Goal: Leave review/rating: Leave review/rating

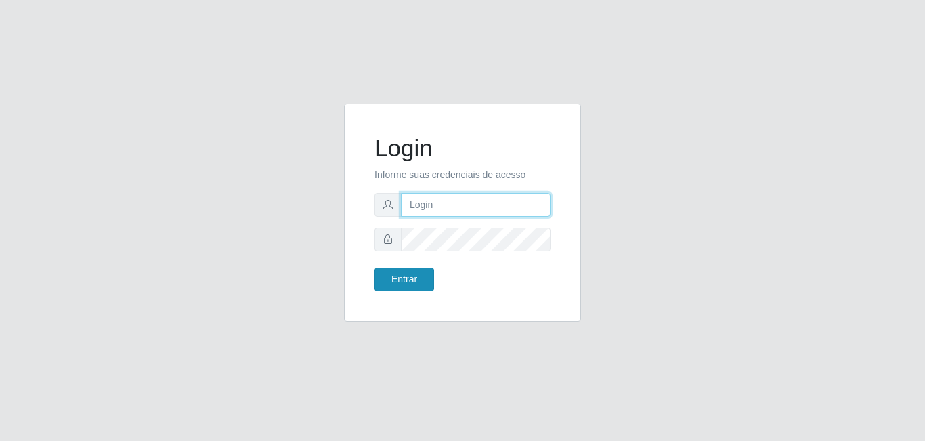
type input "[EMAIL_ADDRESS][DOMAIN_NAME]"
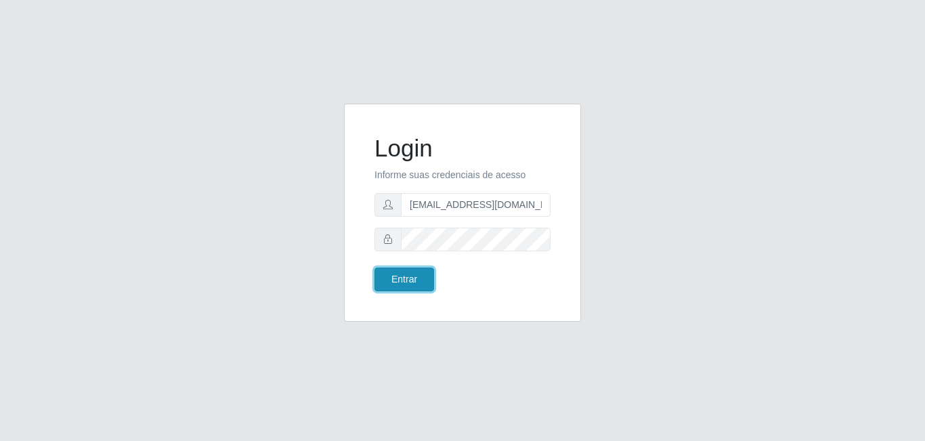
click at [408, 274] on button "Entrar" at bounding box center [404, 279] width 60 height 24
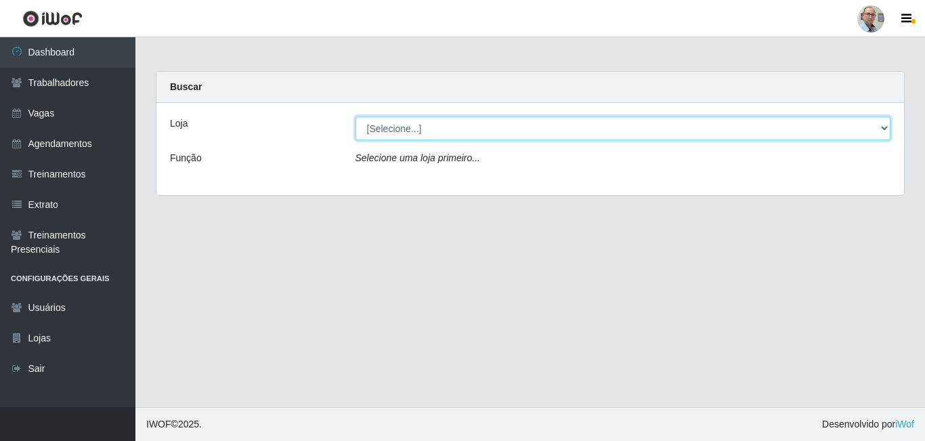
click at [435, 129] on select "[Selecione...] Mar Vermelho - Loja 04" at bounding box center [624, 128] width 536 height 24
select select "251"
click at [356, 116] on select "[Selecione...] Mar Vermelho - Loja 04" at bounding box center [624, 128] width 536 height 24
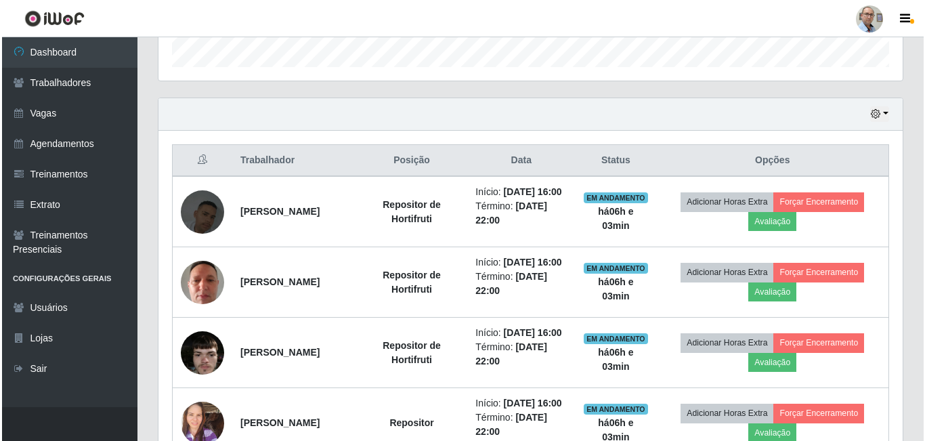
scroll to position [474, 0]
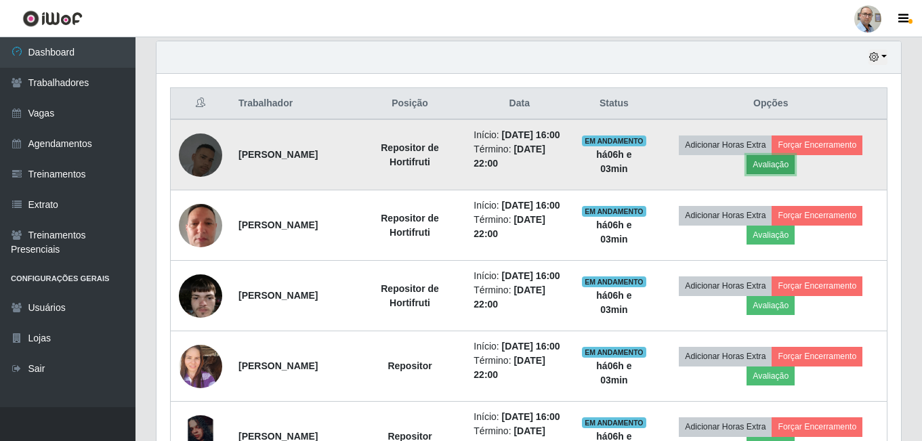
click at [773, 170] on button "Avaliação" at bounding box center [770, 164] width 48 height 19
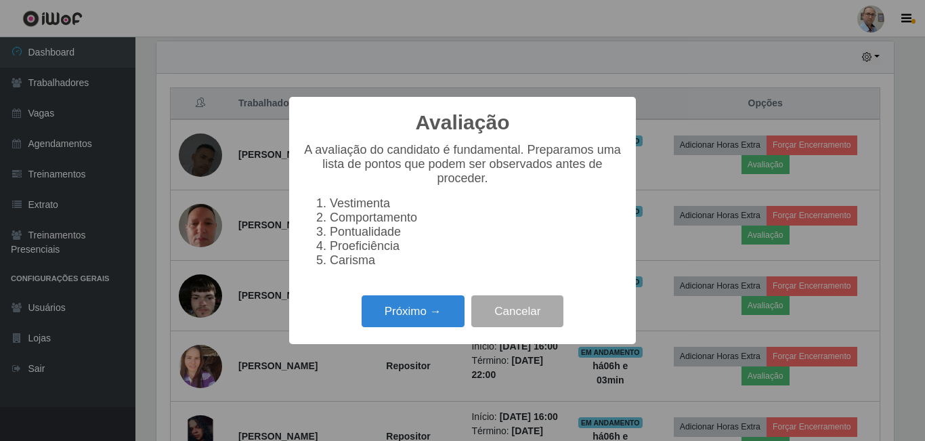
scroll to position [281, 737]
click at [420, 327] on button "Próximo →" at bounding box center [413, 311] width 103 height 32
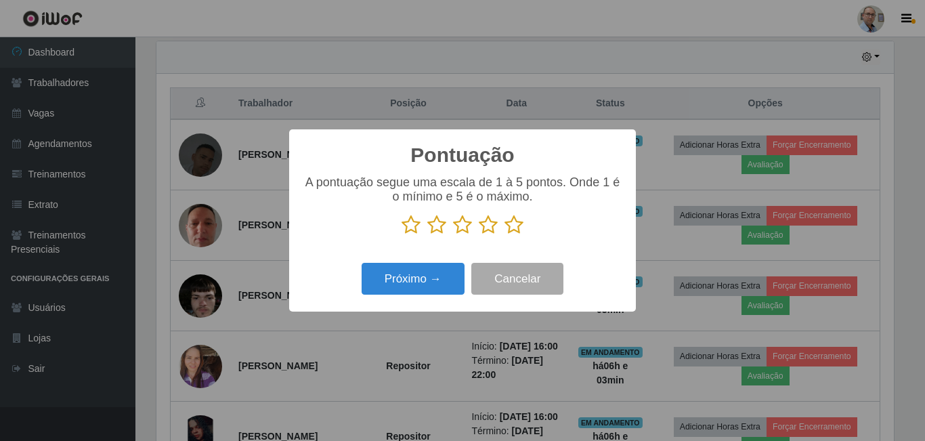
click at [492, 223] on icon at bounding box center [488, 225] width 19 height 20
click at [479, 235] on input "radio" at bounding box center [479, 235] width 0 height 0
click at [423, 268] on button "Próximo →" at bounding box center [413, 279] width 103 height 32
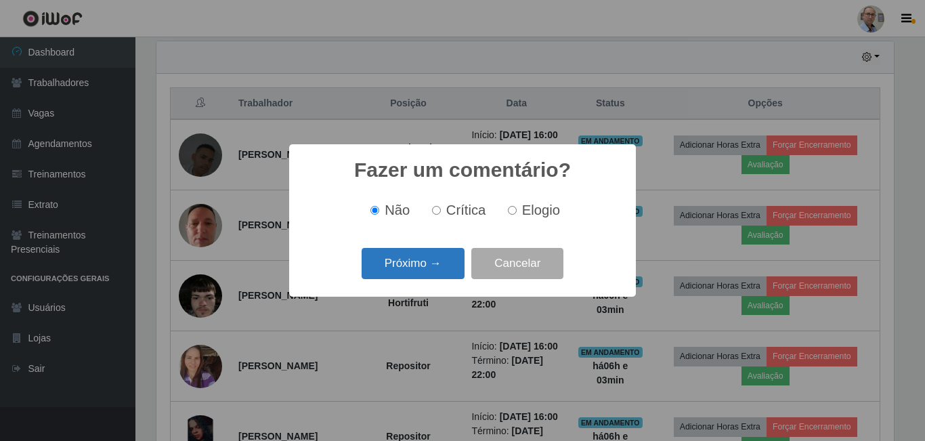
click at [419, 272] on button "Próximo →" at bounding box center [413, 264] width 103 height 32
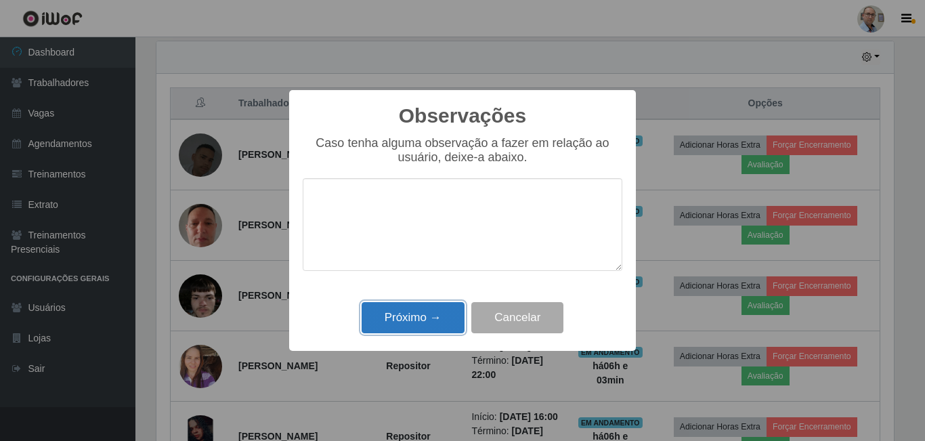
click at [418, 333] on button "Próximo →" at bounding box center [413, 318] width 103 height 32
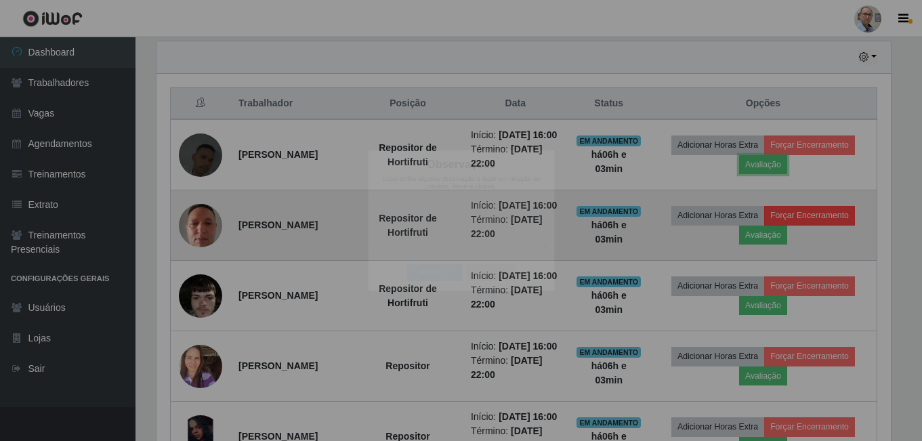
scroll to position [281, 744]
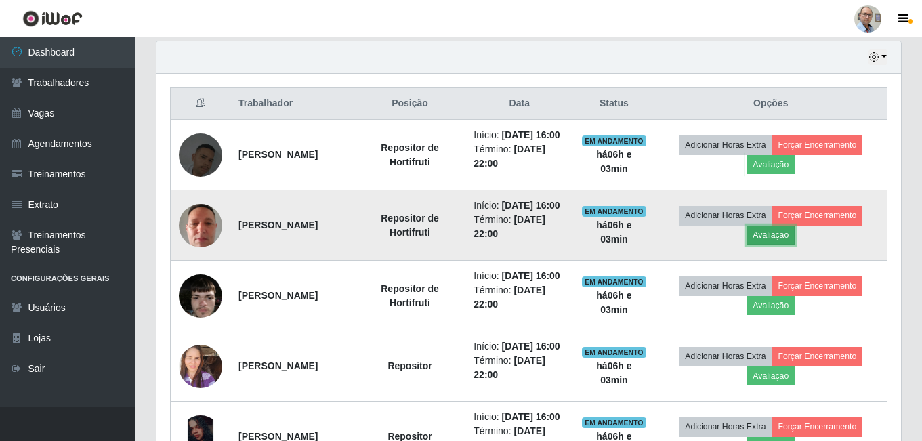
click at [781, 244] on button "Avaliação" at bounding box center [770, 234] width 48 height 19
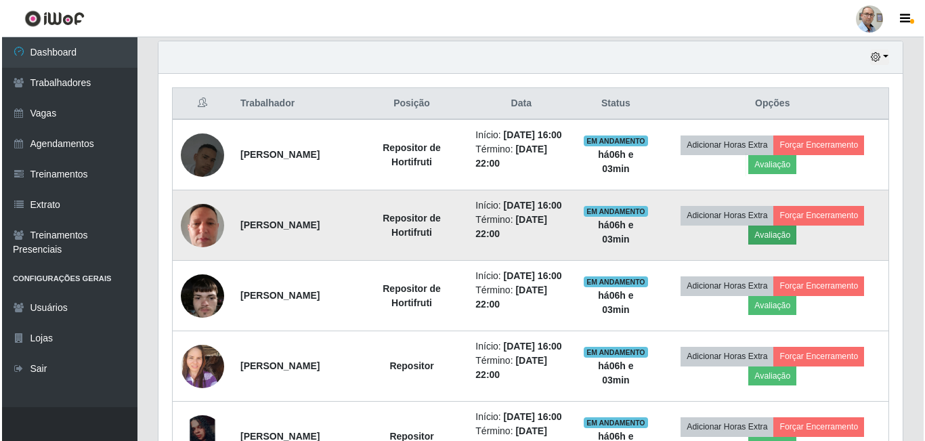
scroll to position [281, 737]
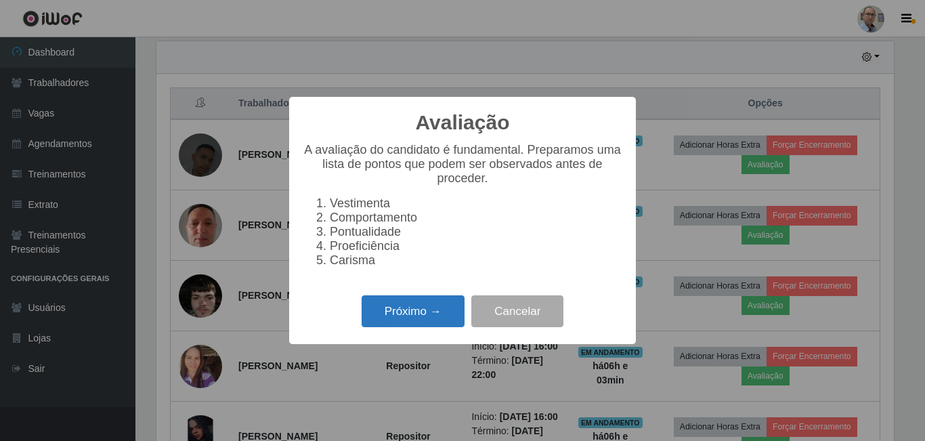
click at [404, 316] on button "Próximo →" at bounding box center [413, 311] width 103 height 32
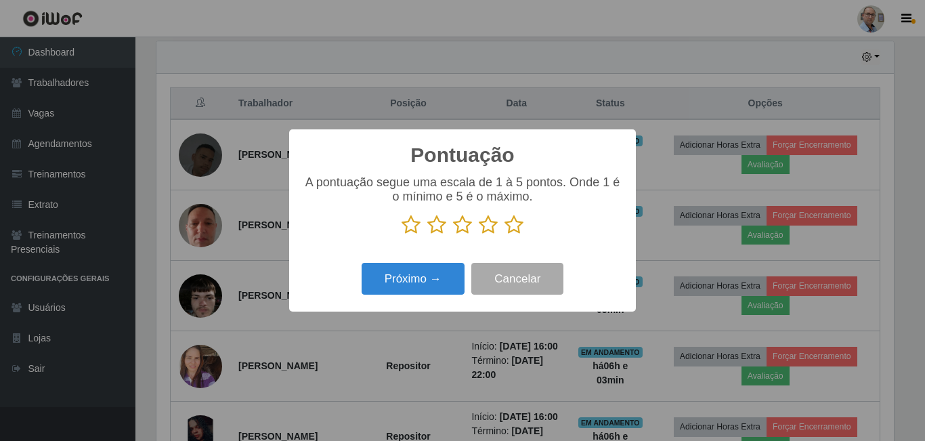
scroll to position [676871, 676414]
click at [513, 230] on icon at bounding box center [513, 225] width 19 height 20
click at [504, 235] on input "radio" at bounding box center [504, 235] width 0 height 0
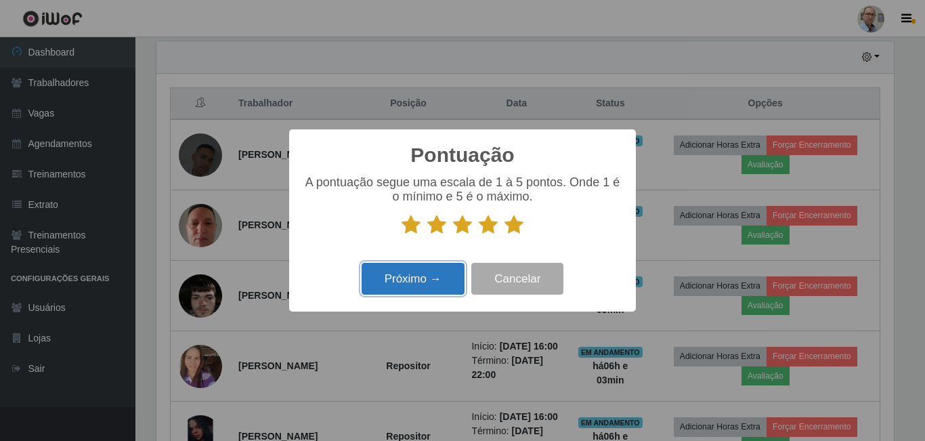
click at [402, 279] on button "Próximo →" at bounding box center [413, 279] width 103 height 32
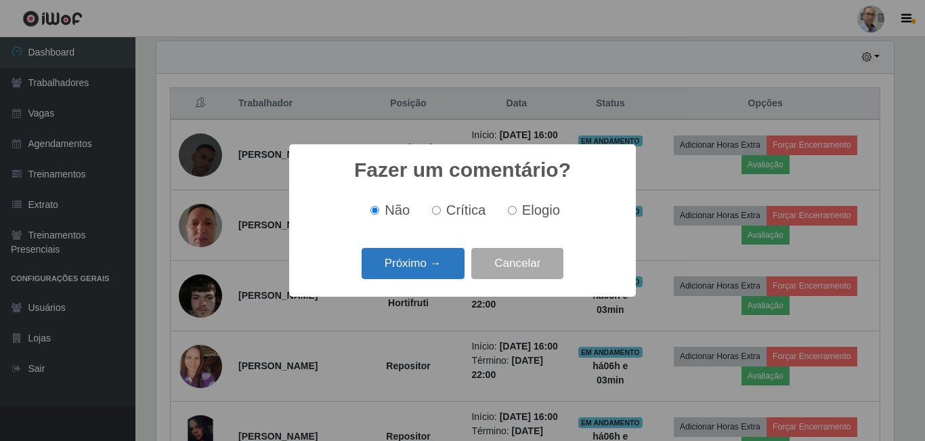
click at [411, 252] on button "Próximo →" at bounding box center [413, 264] width 103 height 32
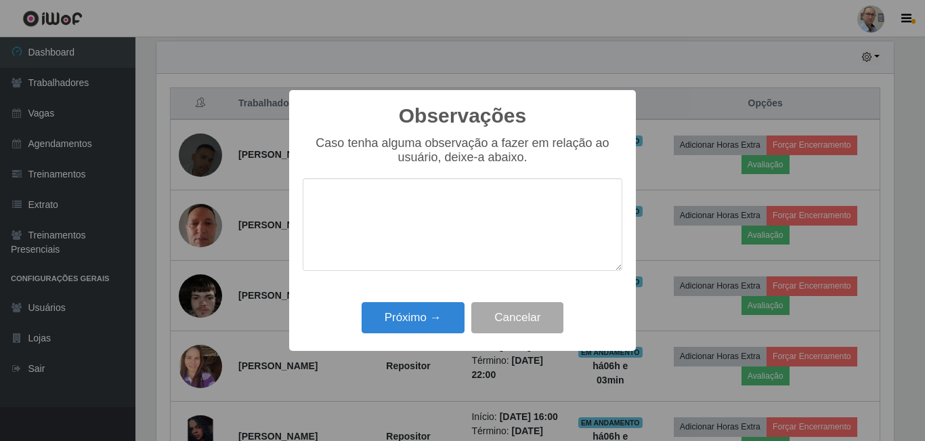
click at [404, 267] on textarea at bounding box center [463, 224] width 320 height 93
click at [400, 314] on button "Próximo →" at bounding box center [413, 318] width 103 height 32
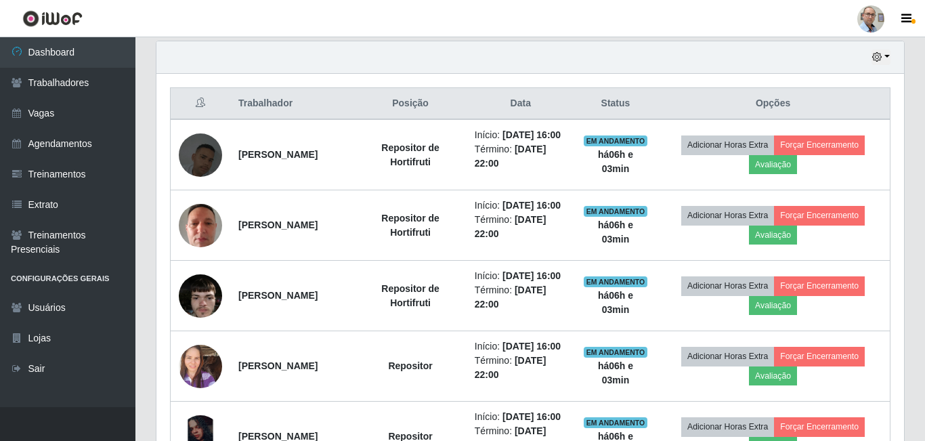
scroll to position [281, 744]
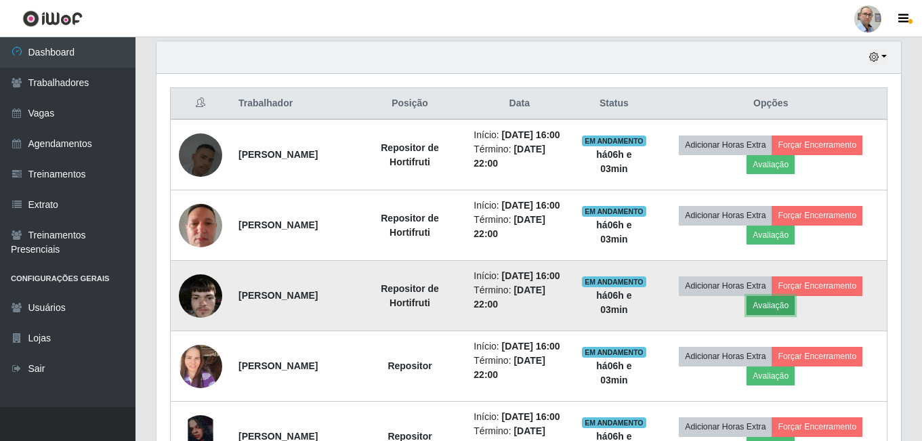
click at [791, 315] on button "Avaliação" at bounding box center [770, 305] width 48 height 19
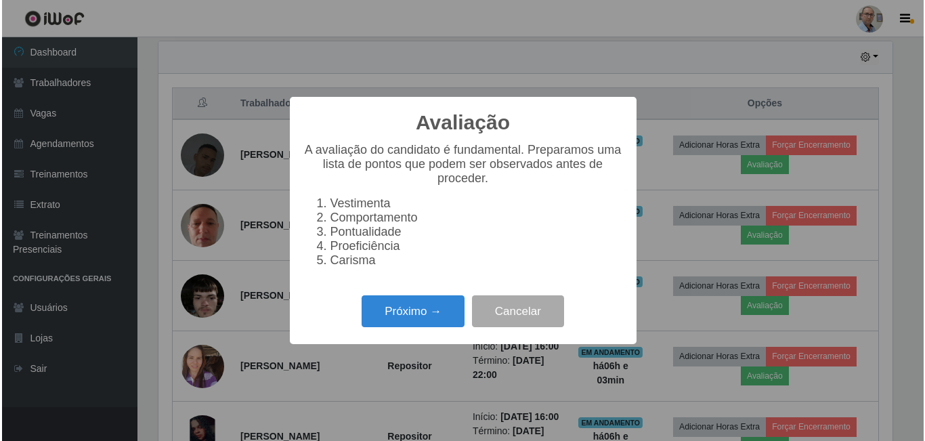
scroll to position [281, 737]
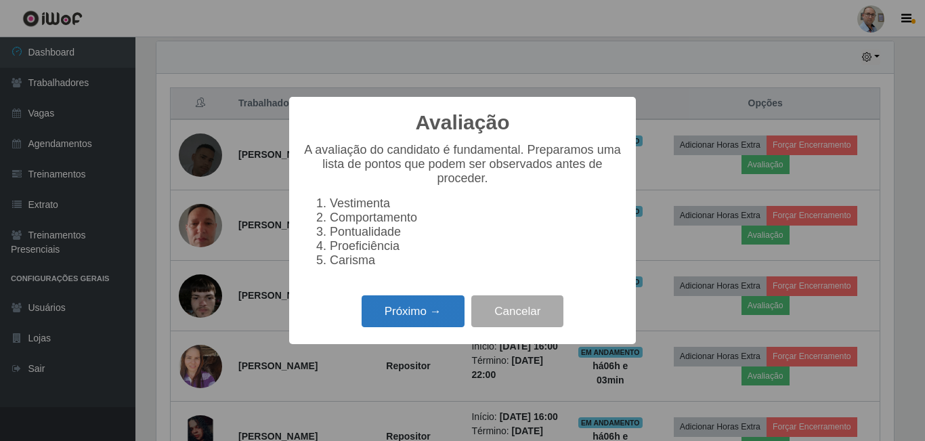
click at [414, 316] on button "Próximo →" at bounding box center [413, 311] width 103 height 32
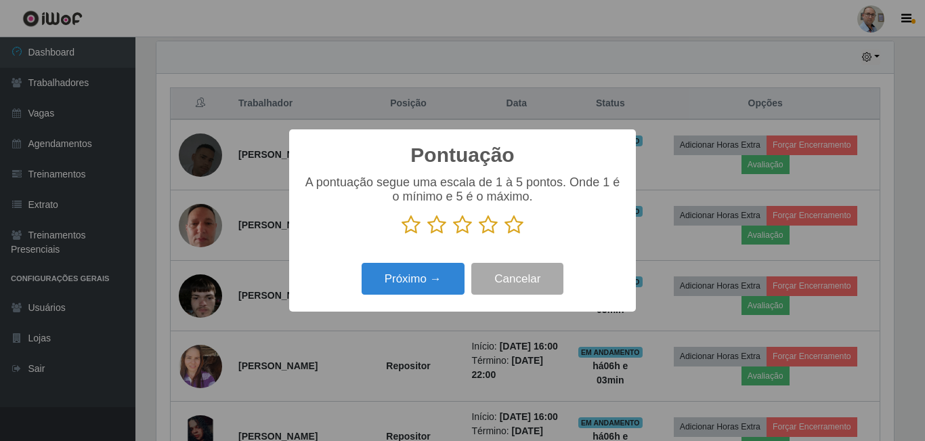
click at [486, 228] on icon at bounding box center [488, 225] width 19 height 20
click at [479, 235] on input "radio" at bounding box center [479, 235] width 0 height 0
click at [410, 288] on button "Próximo →" at bounding box center [413, 279] width 103 height 32
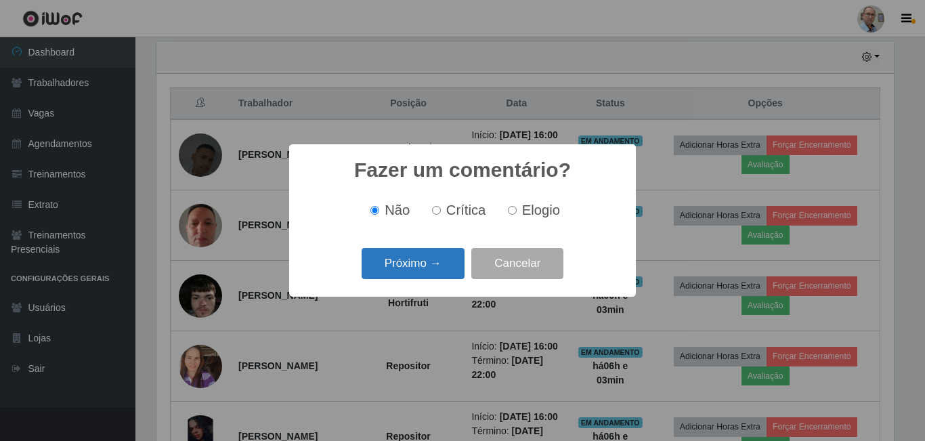
click at [414, 266] on button "Próximo →" at bounding box center [413, 264] width 103 height 32
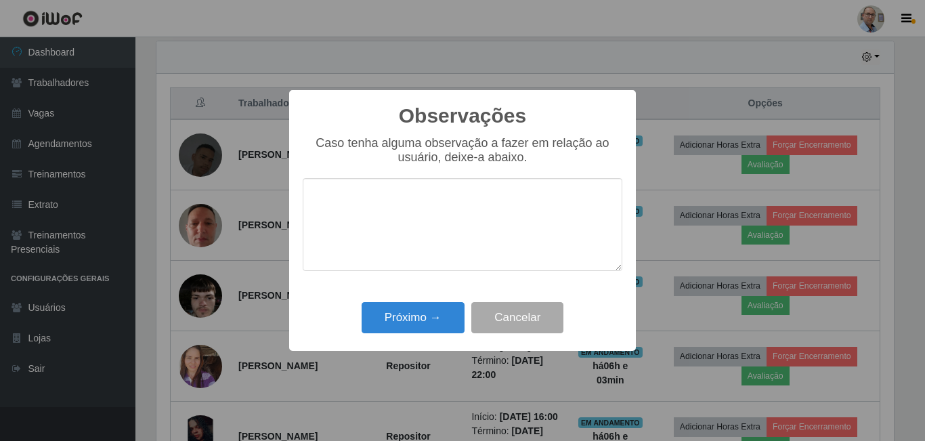
click at [412, 299] on div "Observações × Caso tenha alguma observação a fazer em relação ao usuário, deixe…" at bounding box center [462, 220] width 347 height 261
click at [412, 306] on button "Próximo →" at bounding box center [413, 318] width 103 height 32
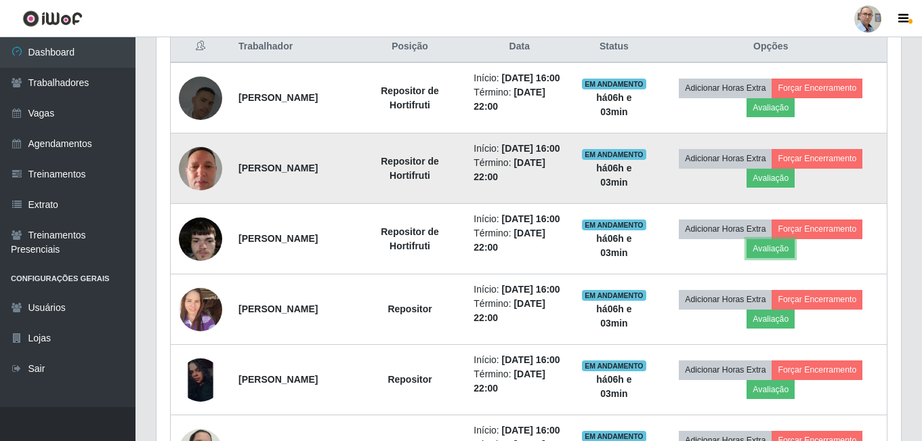
scroll to position [609, 0]
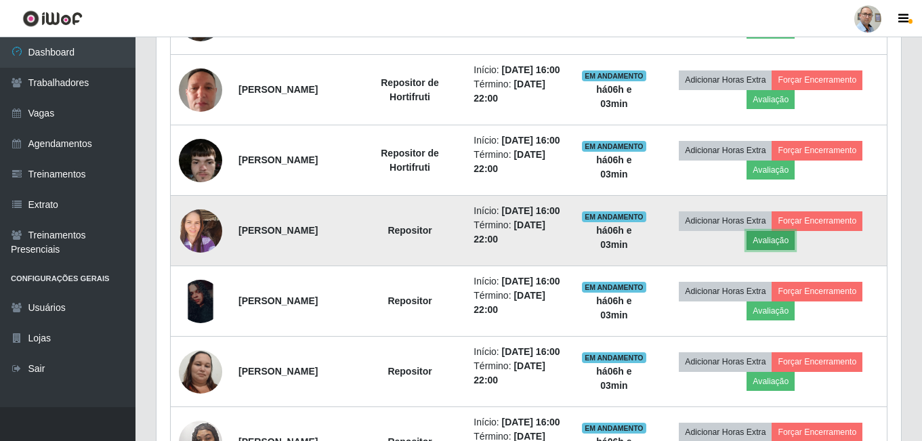
click at [773, 250] on button "Avaliação" at bounding box center [770, 240] width 48 height 19
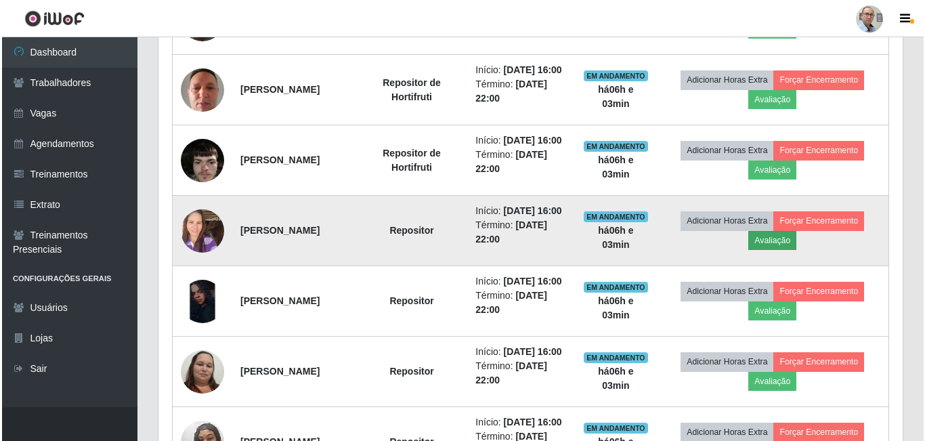
scroll to position [281, 737]
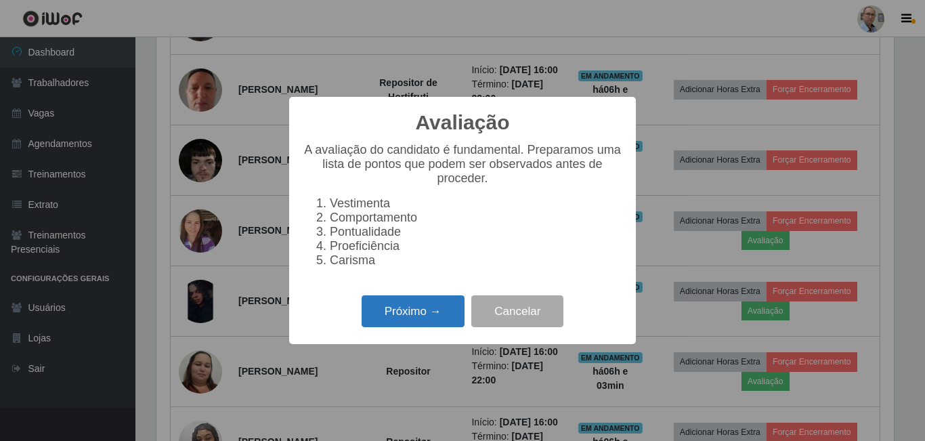
click at [389, 320] on button "Próximo →" at bounding box center [413, 311] width 103 height 32
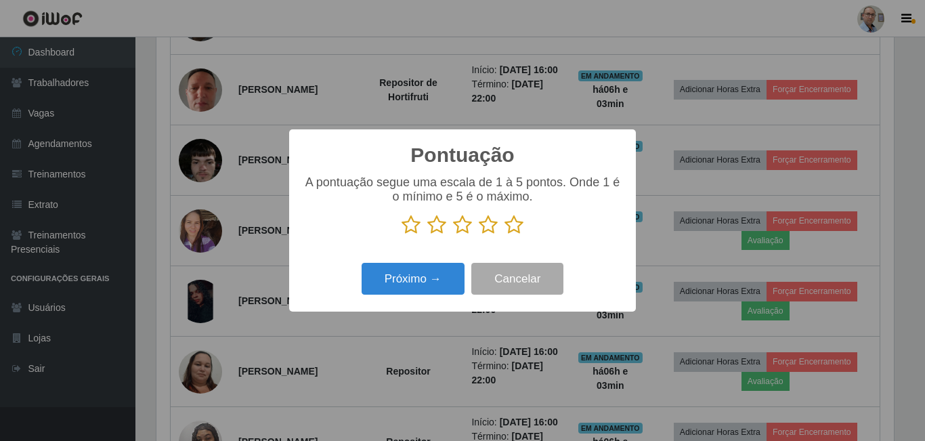
click at [486, 229] on icon at bounding box center [488, 225] width 19 height 20
click at [479, 235] on input "radio" at bounding box center [479, 235] width 0 height 0
click at [512, 224] on icon at bounding box center [513, 225] width 19 height 20
click at [504, 235] on input "radio" at bounding box center [504, 235] width 0 height 0
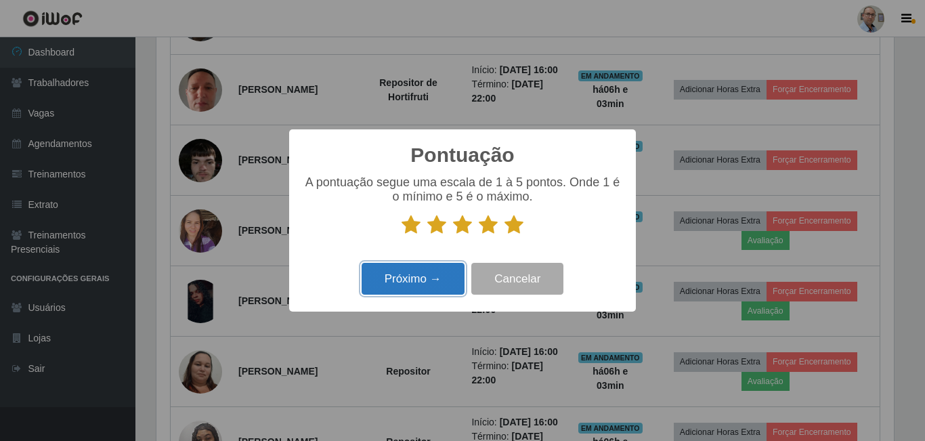
click at [408, 282] on button "Próximo →" at bounding box center [413, 279] width 103 height 32
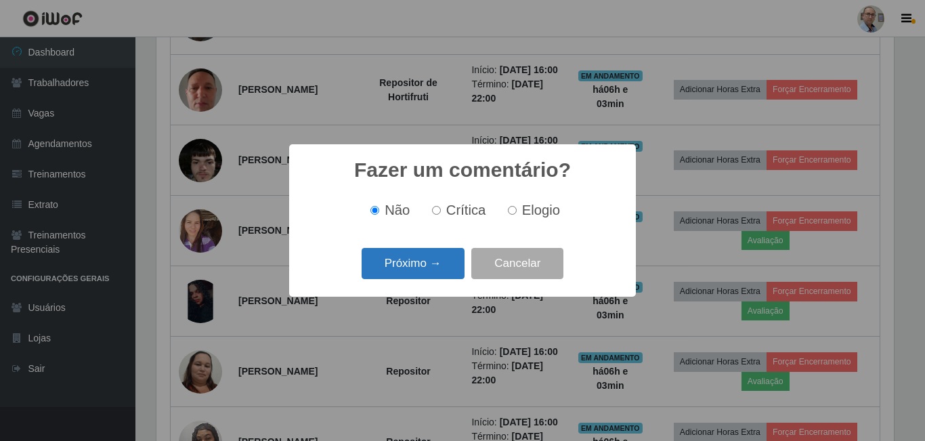
click at [403, 264] on button "Próximo →" at bounding box center [413, 264] width 103 height 32
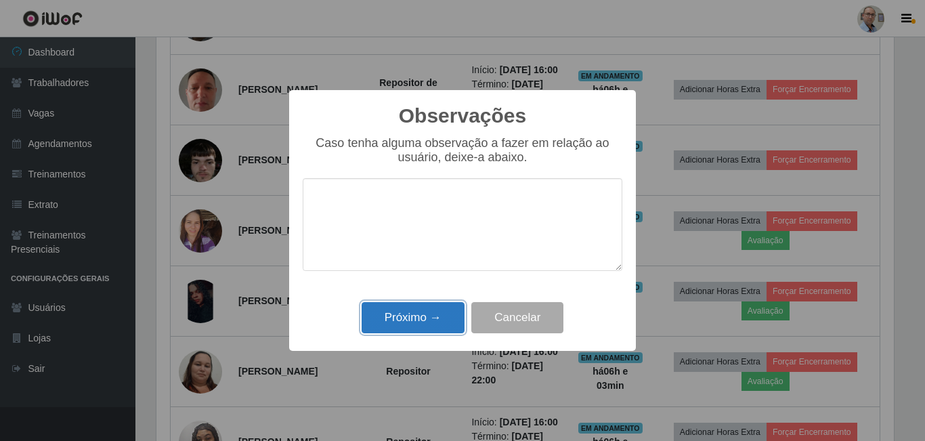
click at [393, 322] on button "Próximo →" at bounding box center [413, 318] width 103 height 32
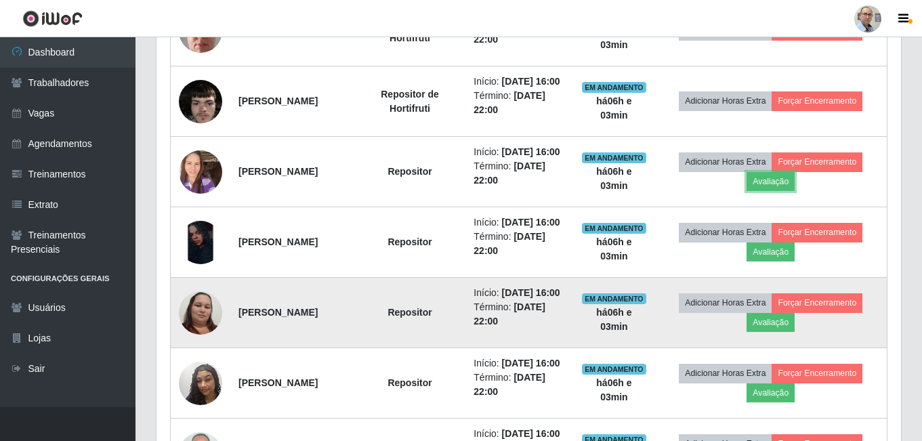
scroll to position [745, 0]
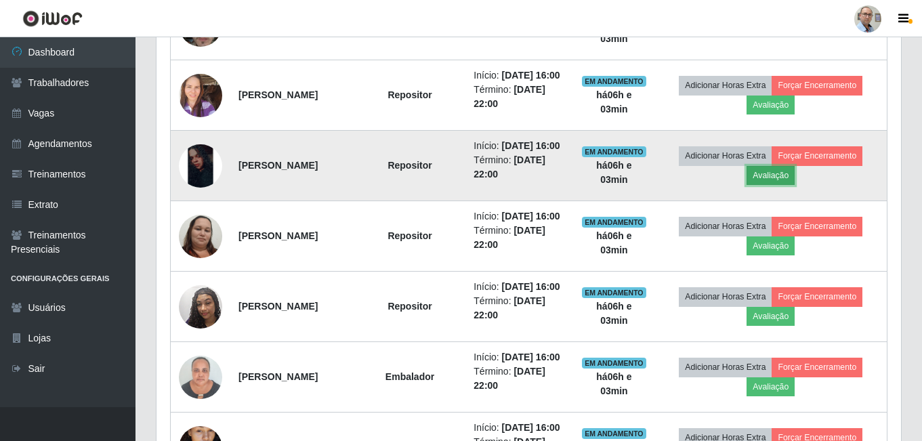
click at [781, 185] on button "Avaliação" at bounding box center [770, 175] width 48 height 19
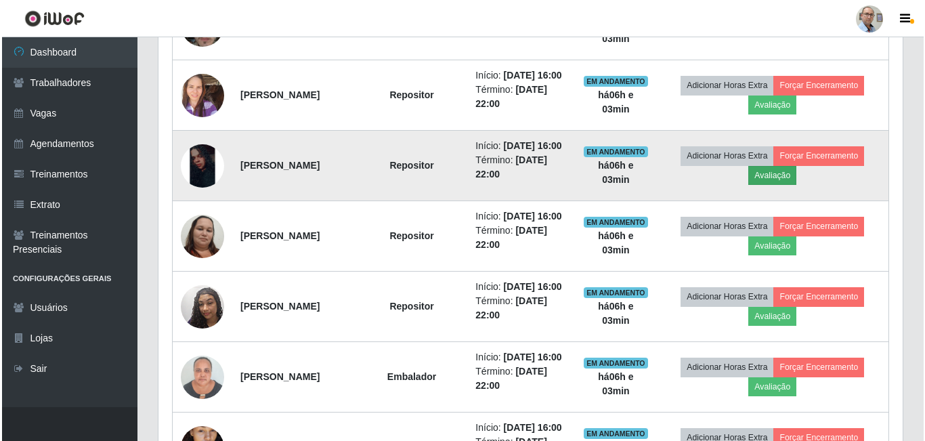
scroll to position [281, 737]
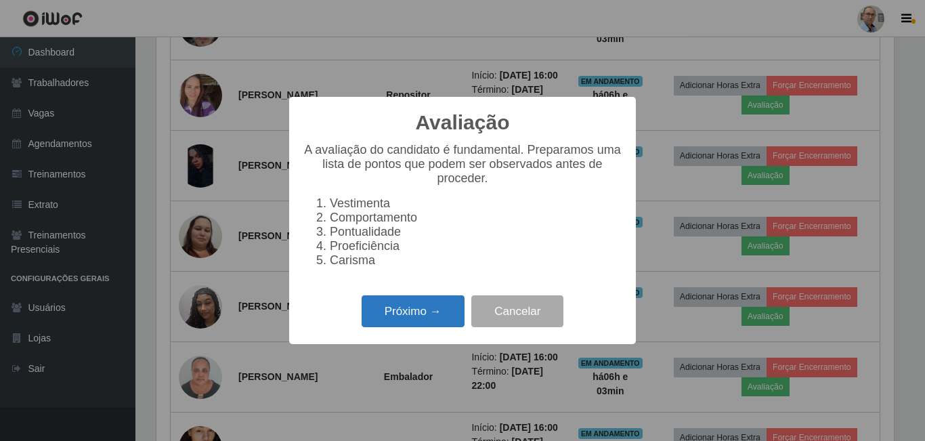
click at [421, 317] on button "Próximo →" at bounding box center [413, 311] width 103 height 32
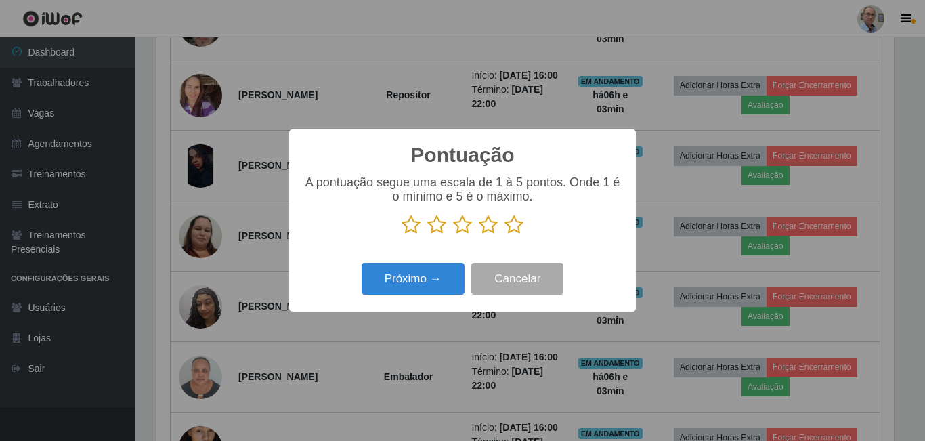
click at [512, 225] on icon at bounding box center [513, 225] width 19 height 20
click at [504, 235] on input "radio" at bounding box center [504, 235] width 0 height 0
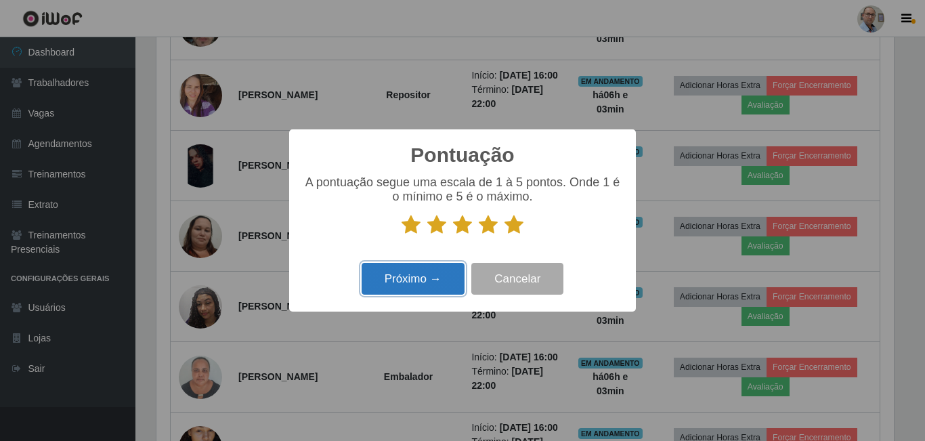
click at [400, 281] on button "Próximo →" at bounding box center [413, 279] width 103 height 32
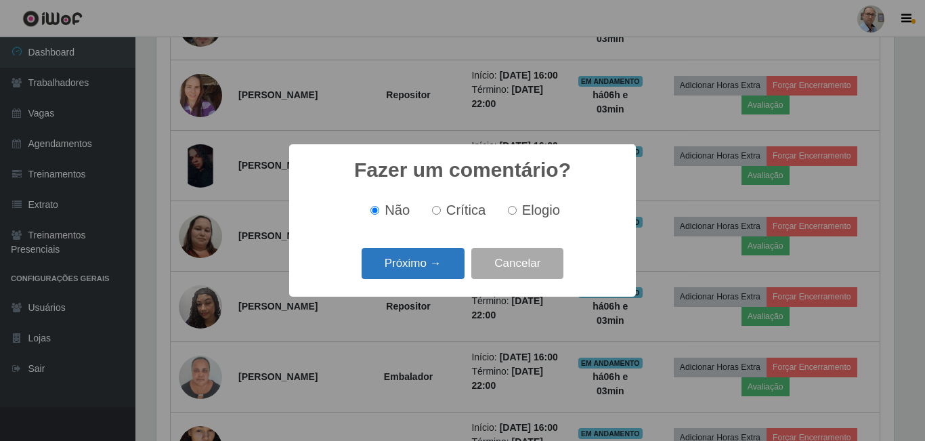
click at [404, 270] on button "Próximo →" at bounding box center [413, 264] width 103 height 32
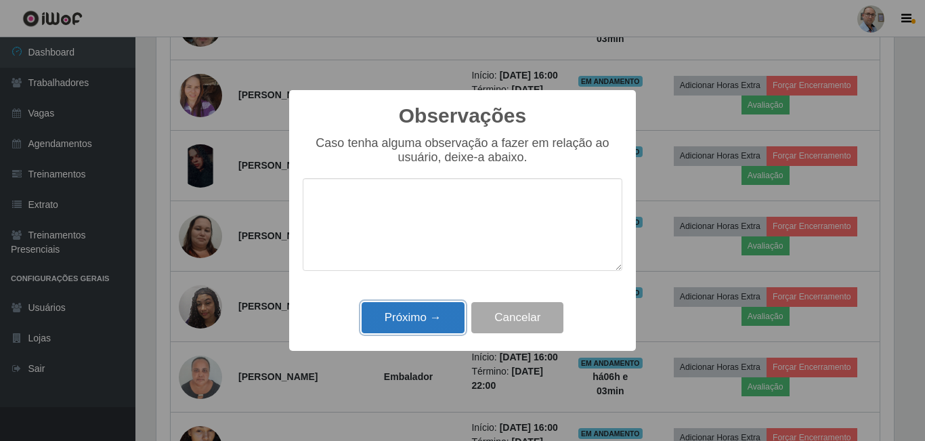
click at [401, 316] on button "Próximo →" at bounding box center [413, 318] width 103 height 32
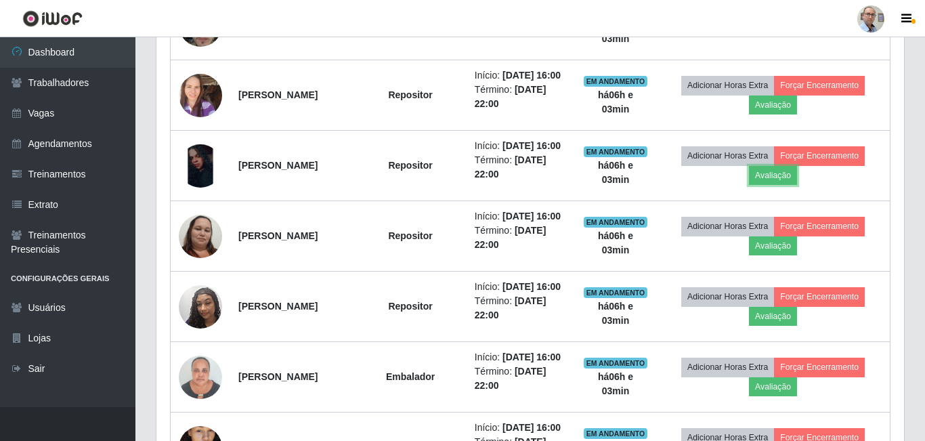
scroll to position [0, 0]
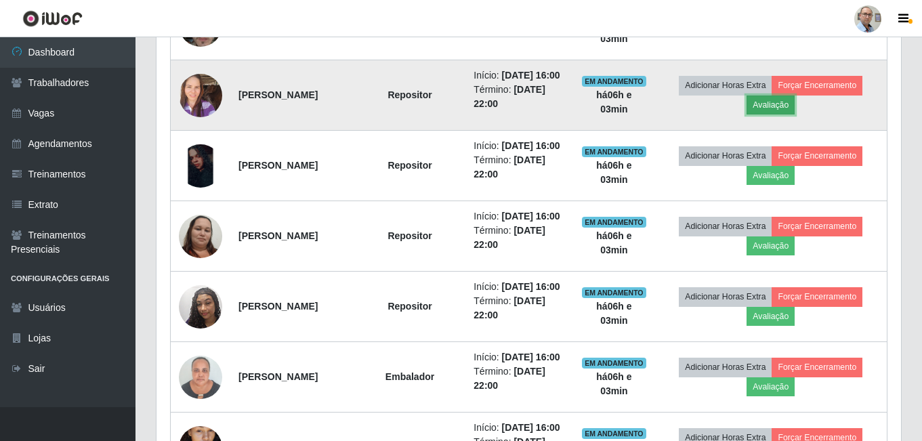
click at [790, 114] on button "Avaliação" at bounding box center [770, 104] width 48 height 19
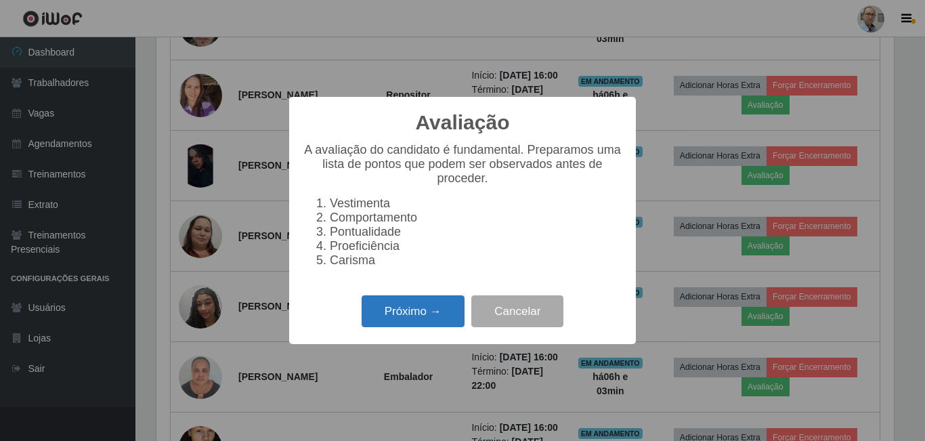
click at [400, 325] on button "Próximo →" at bounding box center [413, 311] width 103 height 32
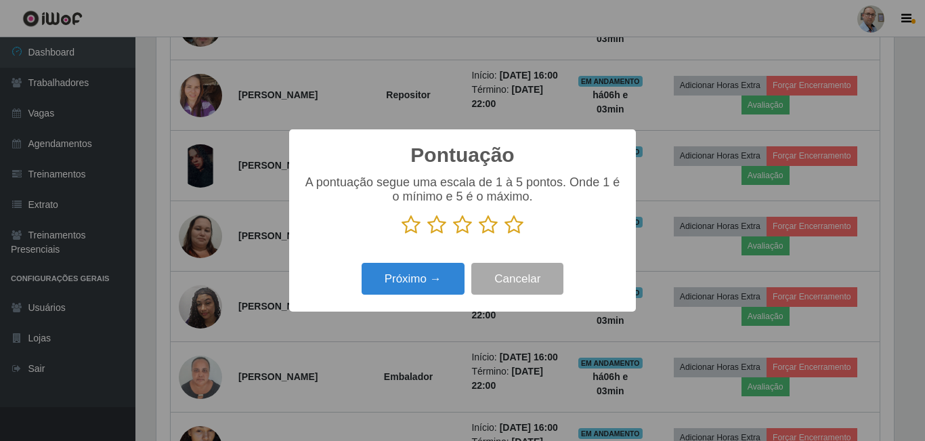
click at [516, 224] on icon at bounding box center [513, 225] width 19 height 20
click at [504, 235] on input "radio" at bounding box center [504, 235] width 0 height 0
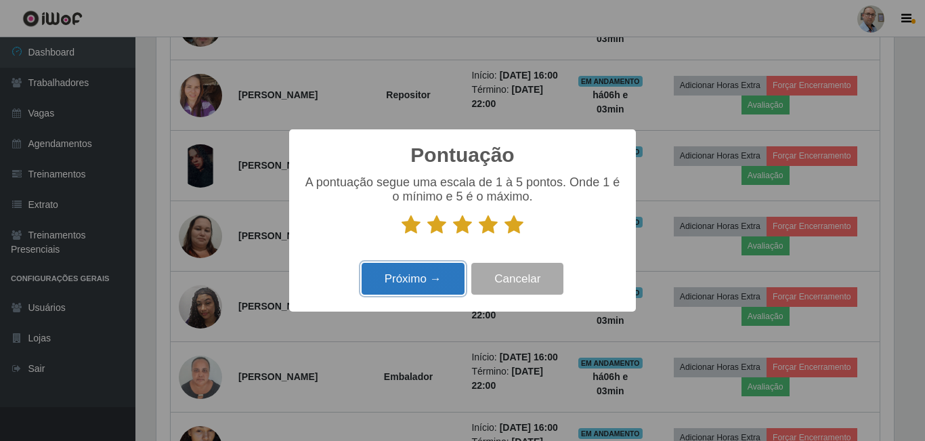
click at [390, 295] on button "Próximo →" at bounding box center [413, 279] width 103 height 32
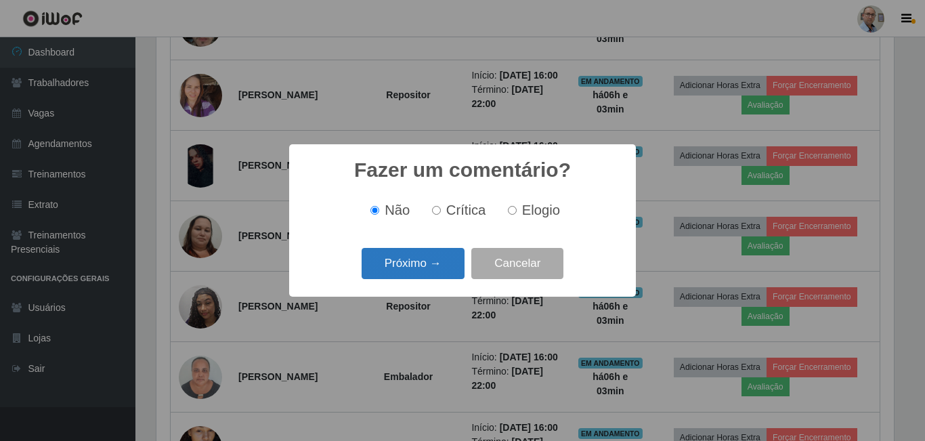
click at [410, 265] on button "Próximo →" at bounding box center [413, 264] width 103 height 32
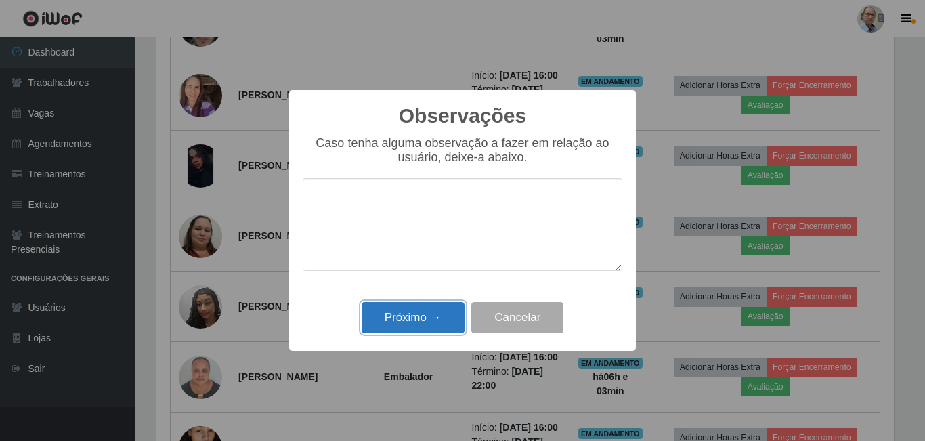
click at [408, 318] on button "Próximo →" at bounding box center [413, 318] width 103 height 32
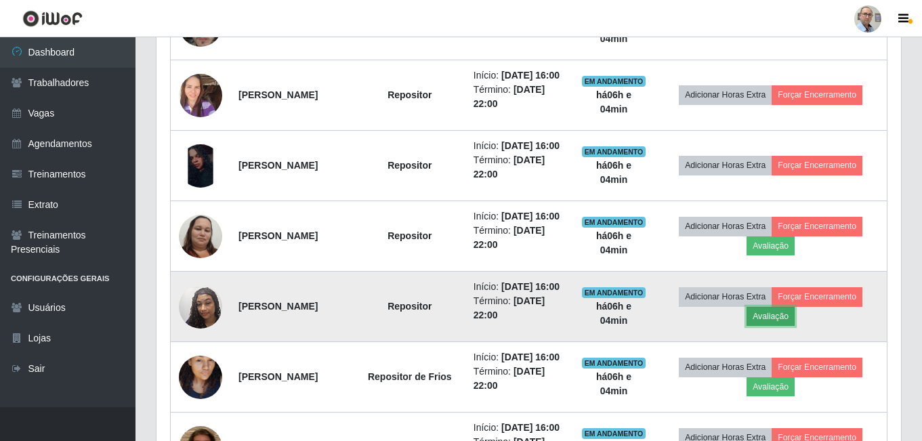
click at [780, 326] on button "Avaliação" at bounding box center [770, 316] width 48 height 19
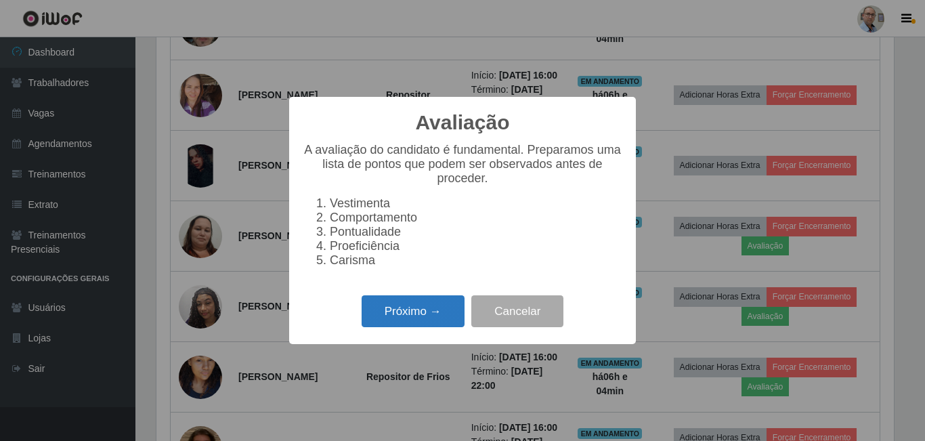
click at [408, 318] on button "Próximo →" at bounding box center [413, 311] width 103 height 32
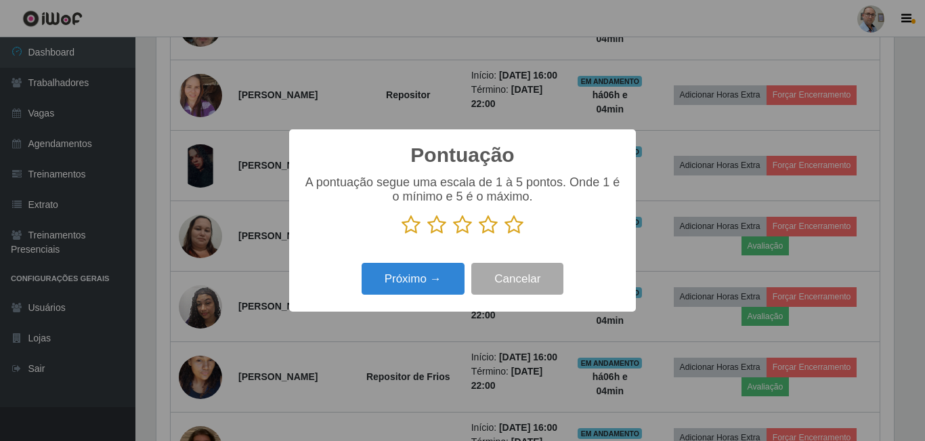
click at [489, 226] on icon at bounding box center [488, 225] width 19 height 20
click at [479, 235] on input "radio" at bounding box center [479, 235] width 0 height 0
click at [433, 270] on button "Próximo →" at bounding box center [413, 279] width 103 height 32
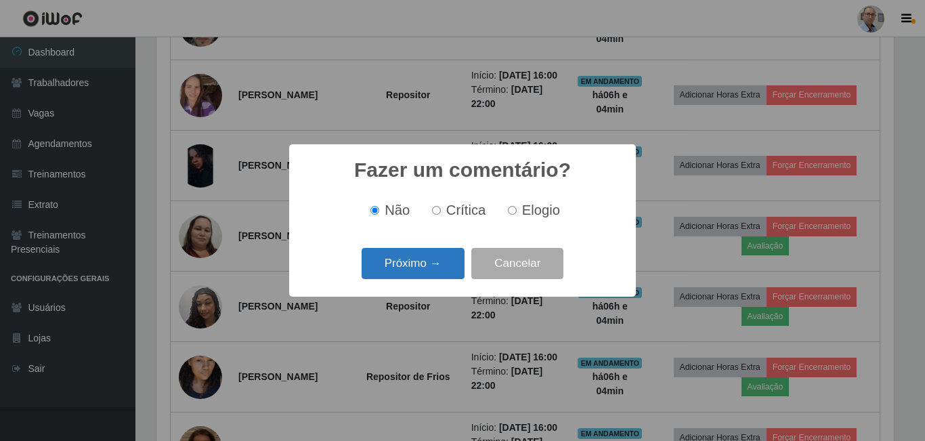
click at [428, 265] on button "Próximo →" at bounding box center [413, 264] width 103 height 32
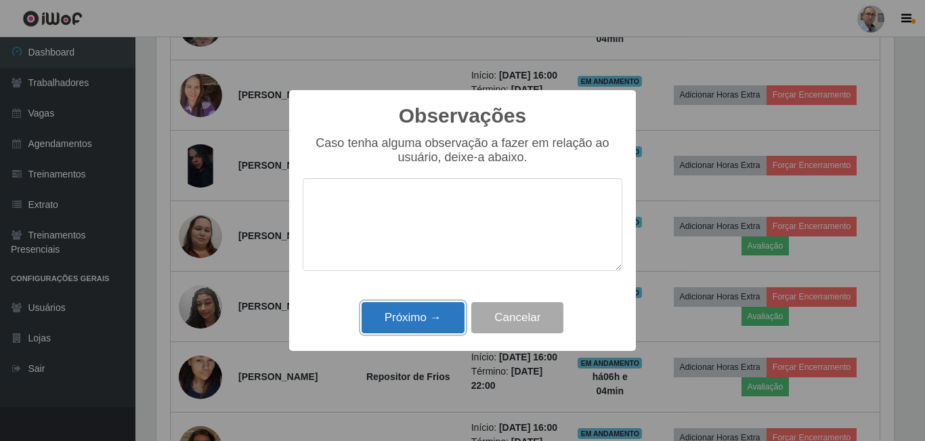
click at [410, 310] on button "Próximo →" at bounding box center [413, 318] width 103 height 32
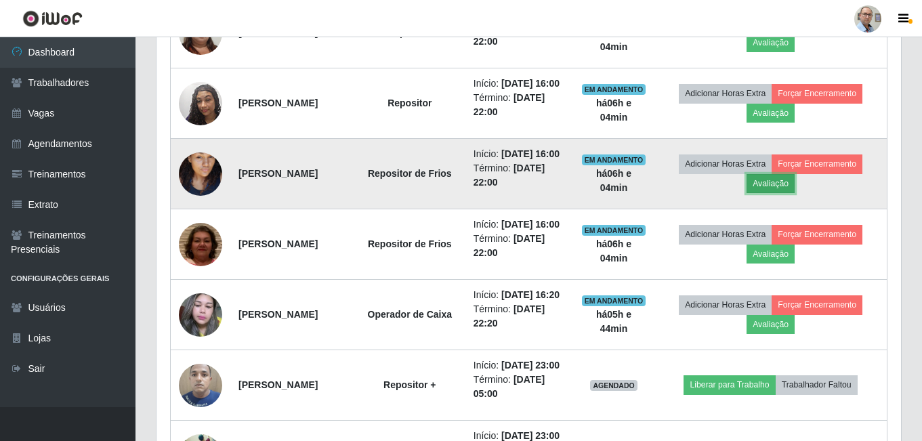
click at [777, 193] on button "Avaliação" at bounding box center [770, 183] width 48 height 19
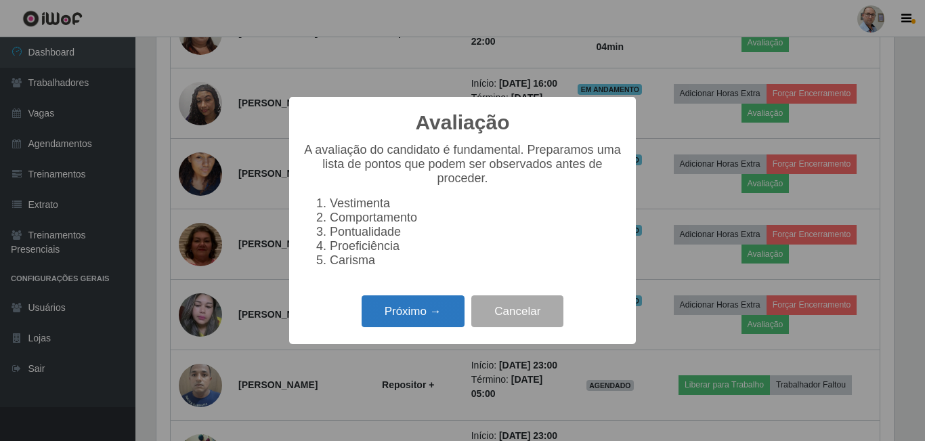
click at [416, 320] on button "Próximo →" at bounding box center [413, 311] width 103 height 32
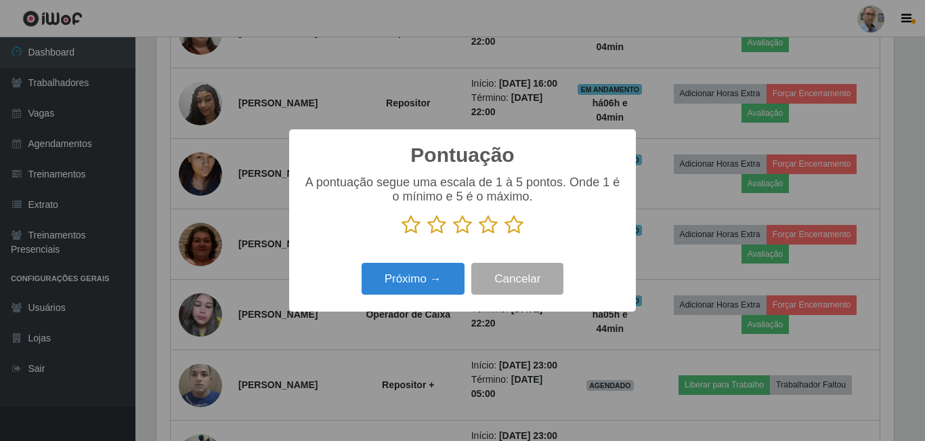
click at [515, 232] on icon at bounding box center [513, 225] width 19 height 20
click at [504, 235] on input "radio" at bounding box center [504, 235] width 0 height 0
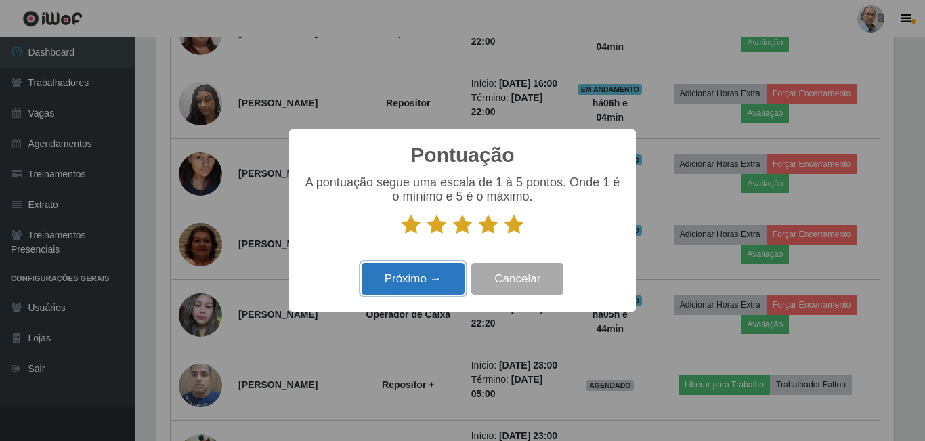
click at [410, 288] on button "Próximo →" at bounding box center [413, 279] width 103 height 32
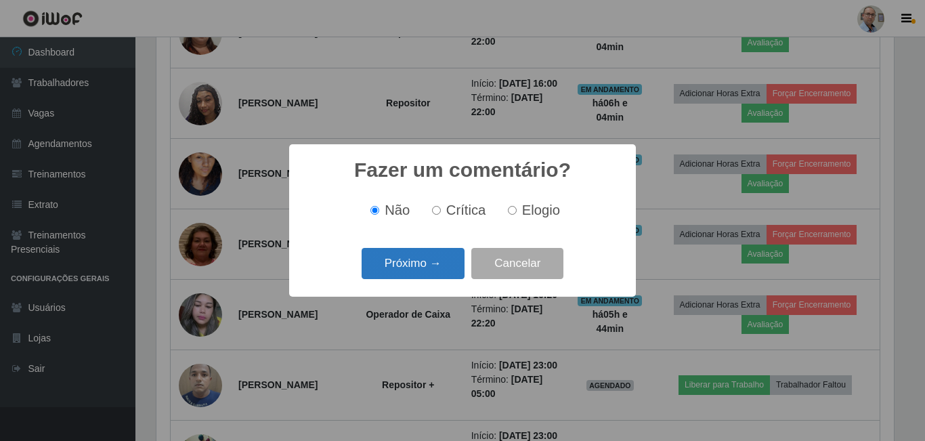
click at [400, 267] on button "Próximo →" at bounding box center [413, 264] width 103 height 32
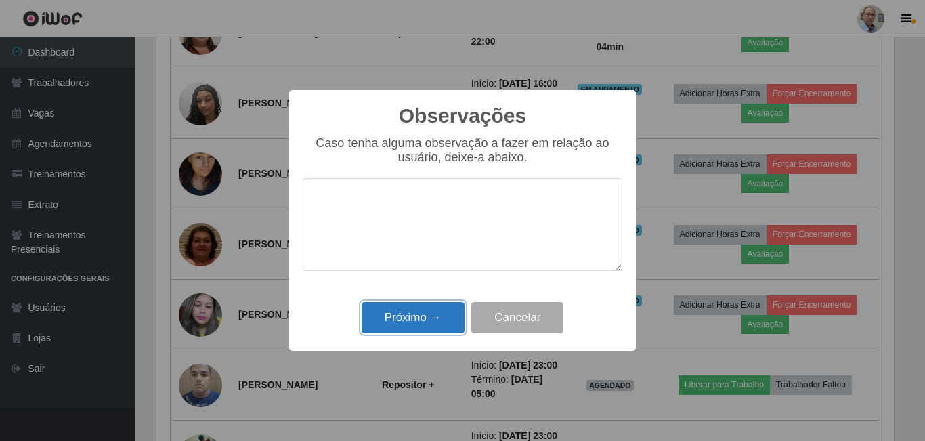
click at [397, 318] on button "Próximo →" at bounding box center [413, 318] width 103 height 32
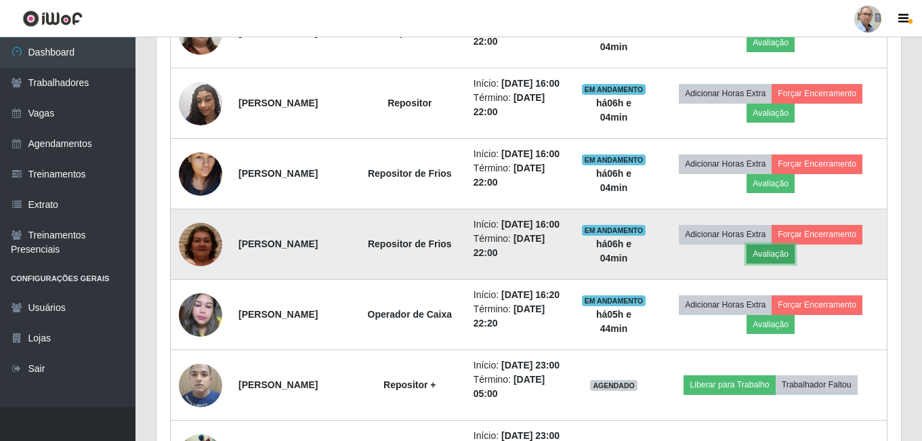
click at [780, 263] on button "Avaliação" at bounding box center [770, 253] width 48 height 19
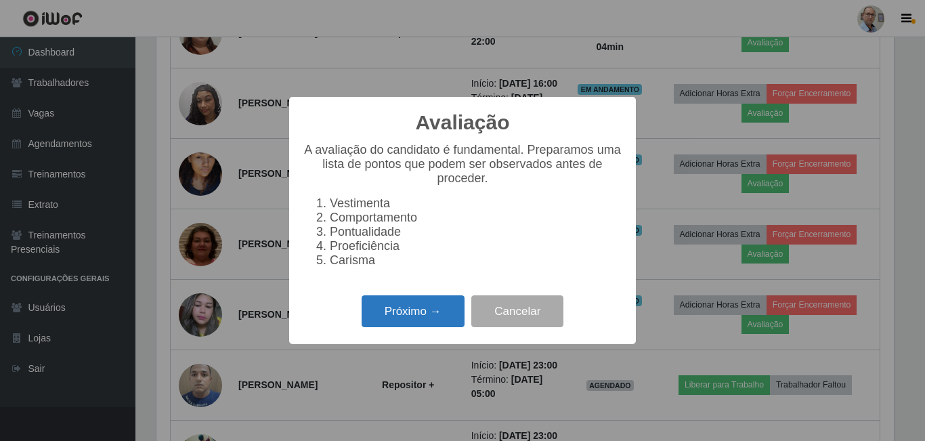
click at [412, 316] on button "Próximo →" at bounding box center [413, 311] width 103 height 32
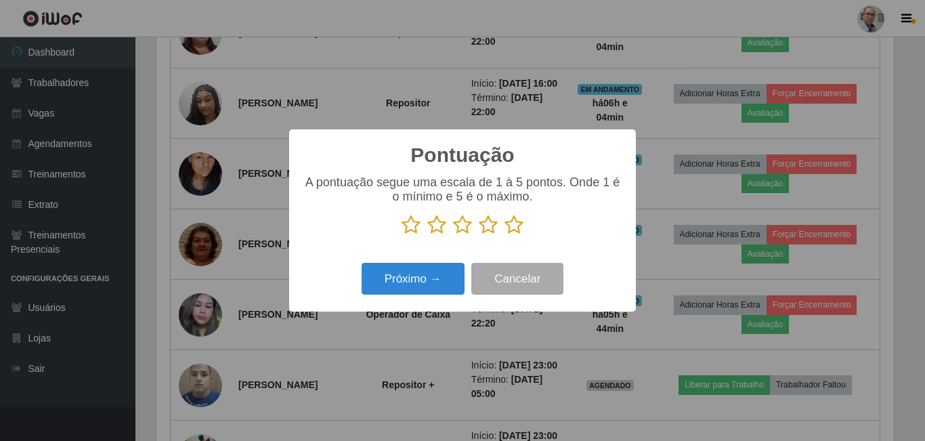
click at [518, 230] on icon at bounding box center [513, 225] width 19 height 20
click at [504, 235] on input "radio" at bounding box center [504, 235] width 0 height 0
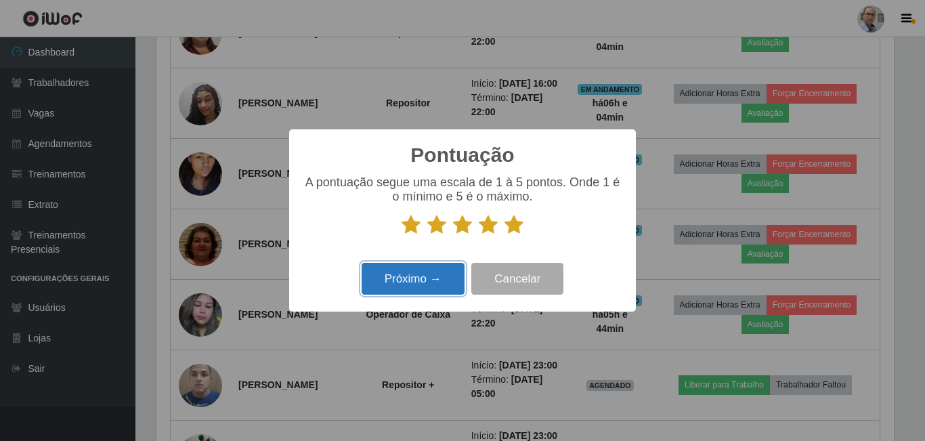
click at [447, 275] on button "Próximo →" at bounding box center [413, 279] width 103 height 32
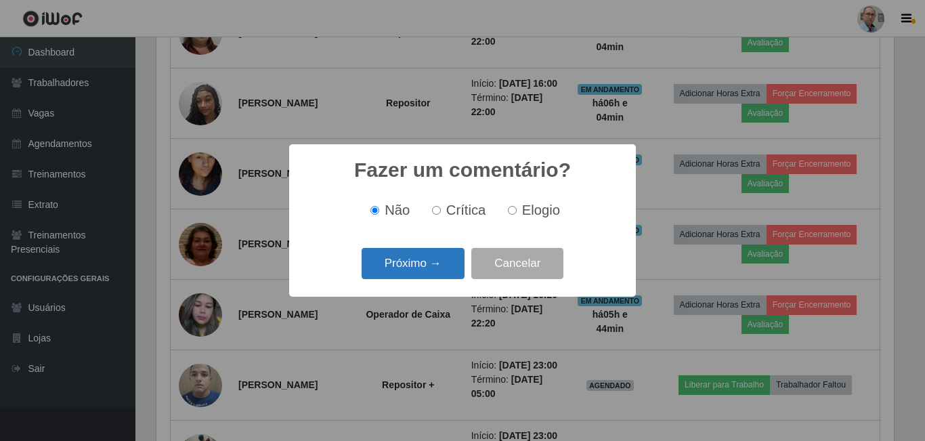
click at [410, 263] on button "Próximo →" at bounding box center [413, 264] width 103 height 32
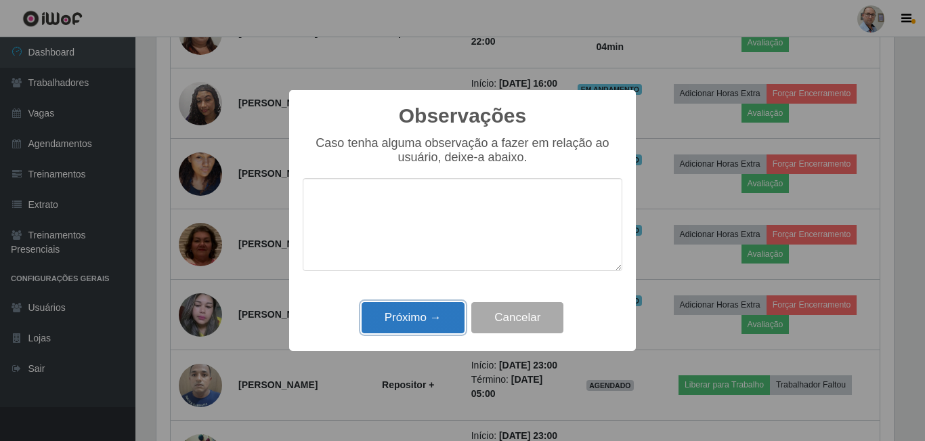
click at [396, 322] on button "Próximo →" at bounding box center [413, 318] width 103 height 32
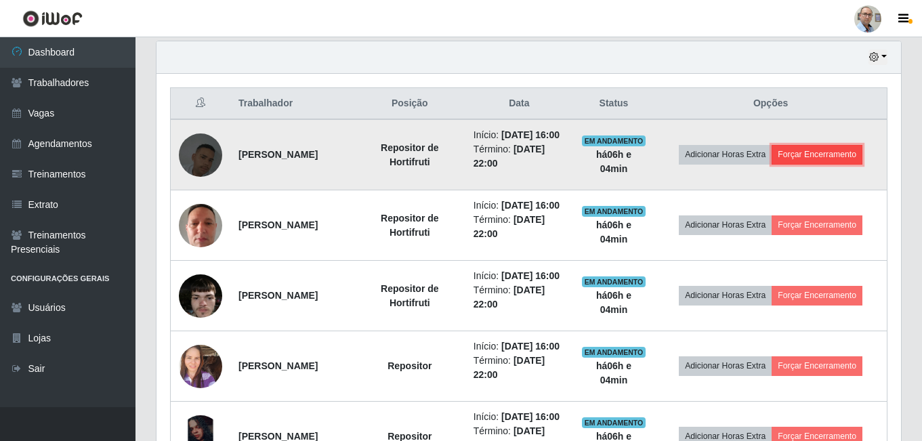
click at [840, 164] on button "Forçar Encerramento" at bounding box center [816, 154] width 91 height 19
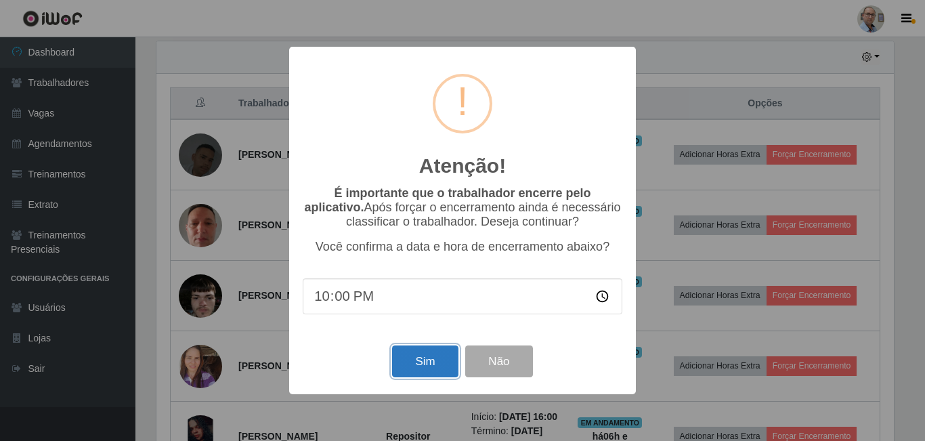
click at [425, 366] on button "Sim" at bounding box center [425, 361] width 66 height 32
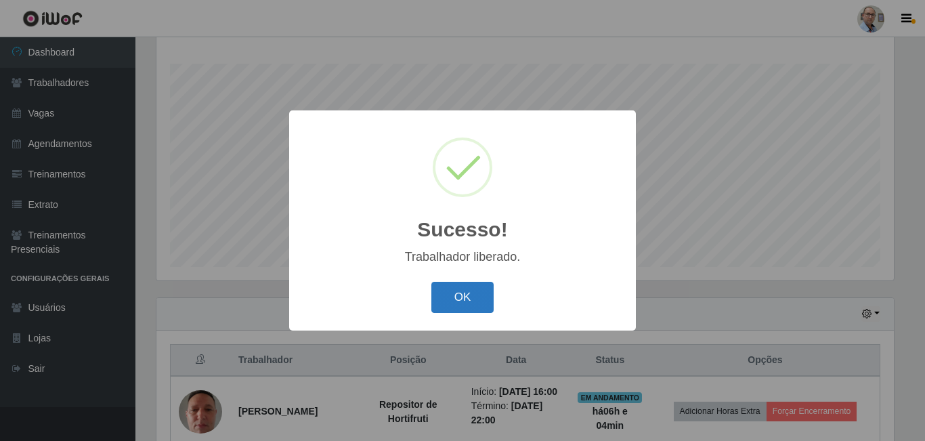
click at [454, 297] on button "OK" at bounding box center [462, 298] width 63 height 32
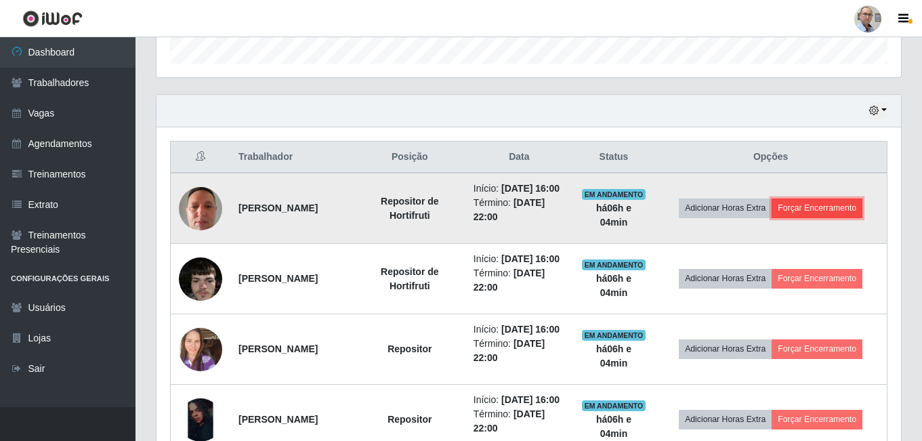
click at [821, 217] on button "Forçar Encerramento" at bounding box center [816, 207] width 91 height 19
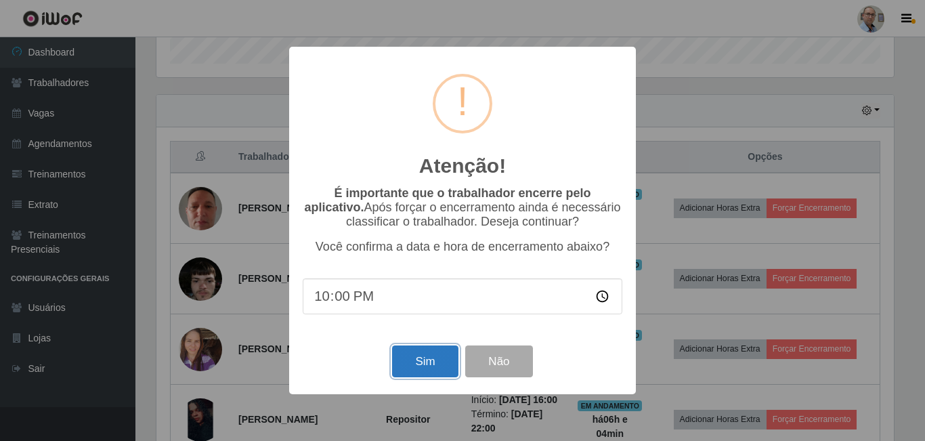
click at [428, 356] on button "Sim" at bounding box center [425, 361] width 66 height 32
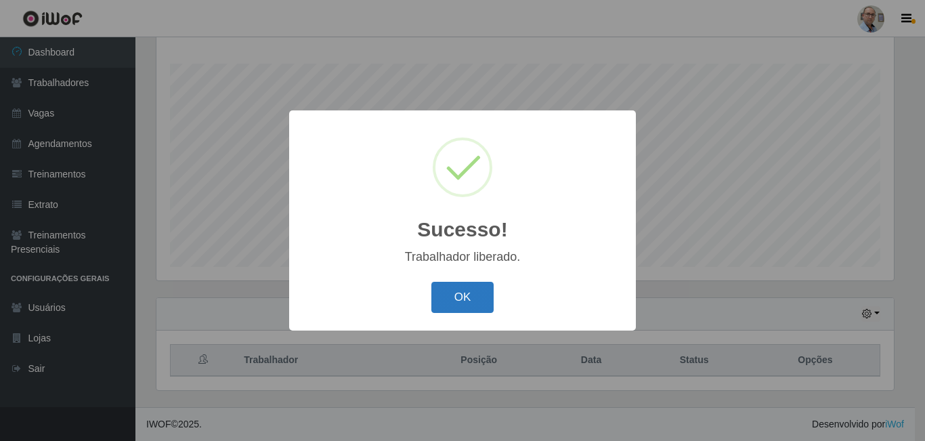
click at [471, 309] on button "OK" at bounding box center [462, 298] width 63 height 32
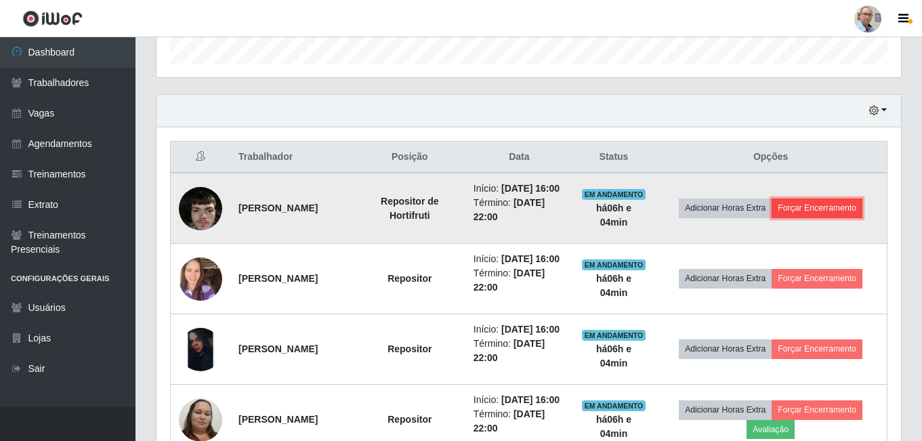
click at [809, 217] on button "Forçar Encerramento" at bounding box center [816, 207] width 91 height 19
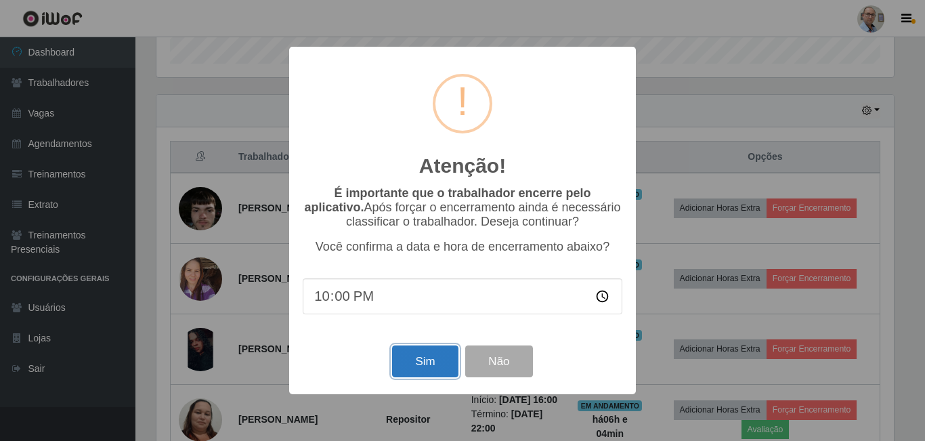
click at [412, 365] on button "Sim" at bounding box center [425, 361] width 66 height 32
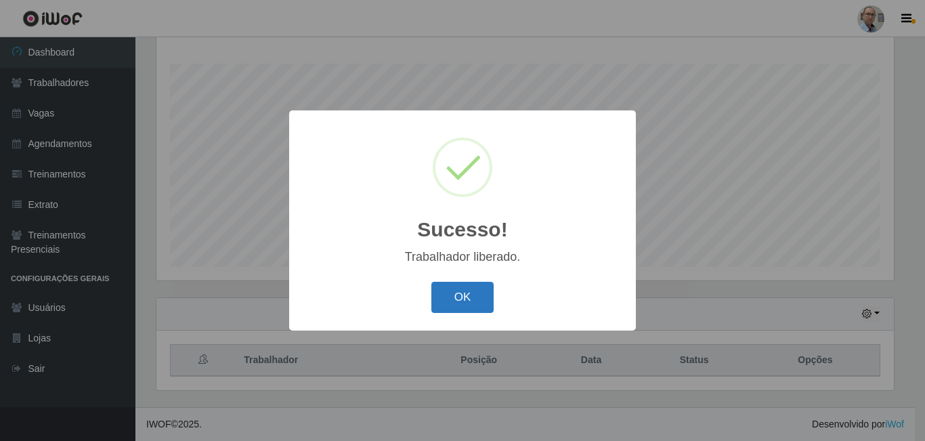
click at [460, 300] on button "OK" at bounding box center [462, 298] width 63 height 32
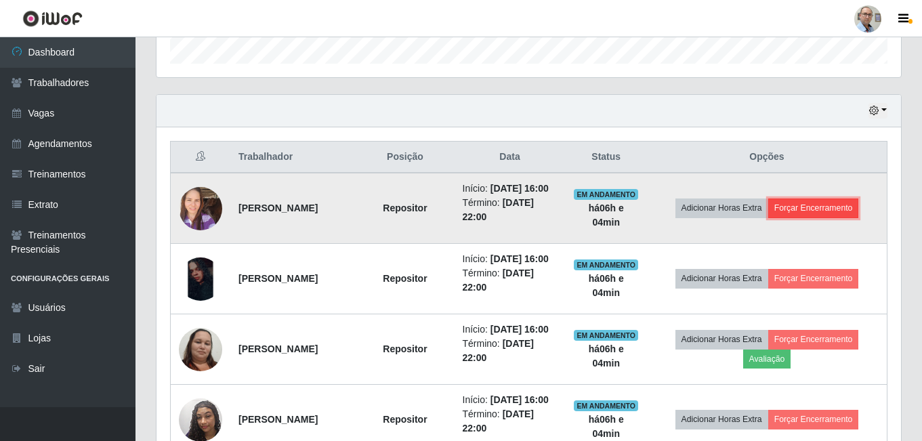
click at [846, 212] on button "Forçar Encerramento" at bounding box center [813, 207] width 91 height 19
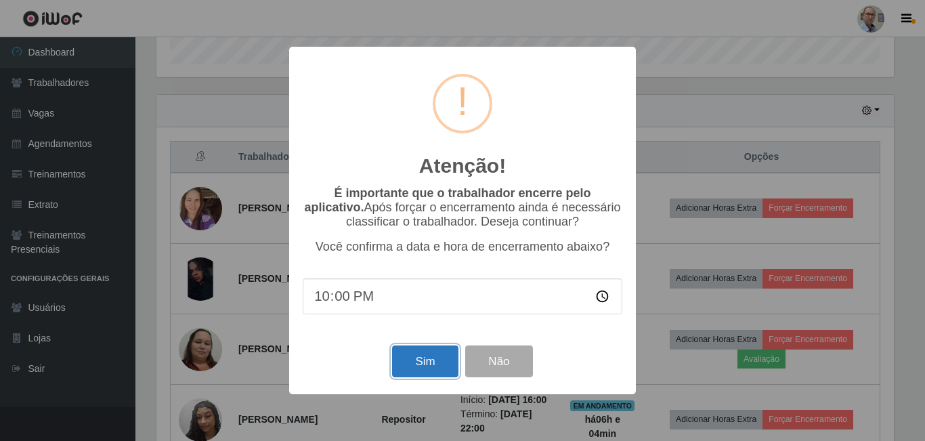
click at [421, 366] on button "Sim" at bounding box center [425, 361] width 66 height 32
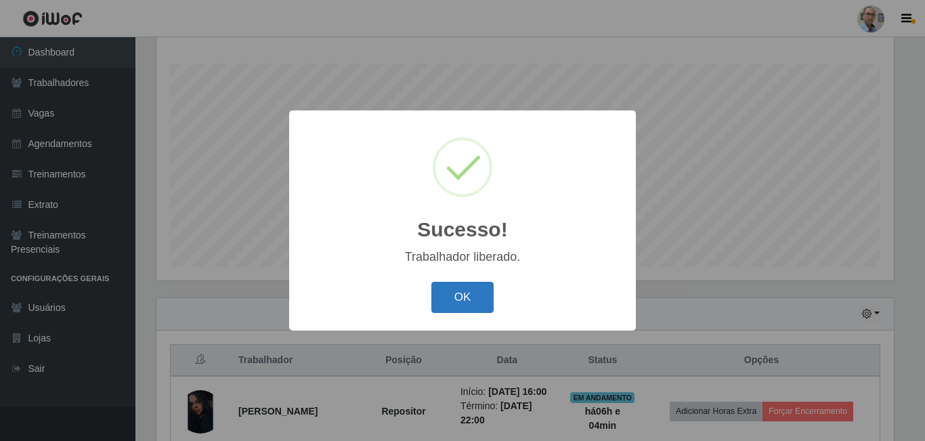
click at [462, 297] on button "OK" at bounding box center [462, 298] width 63 height 32
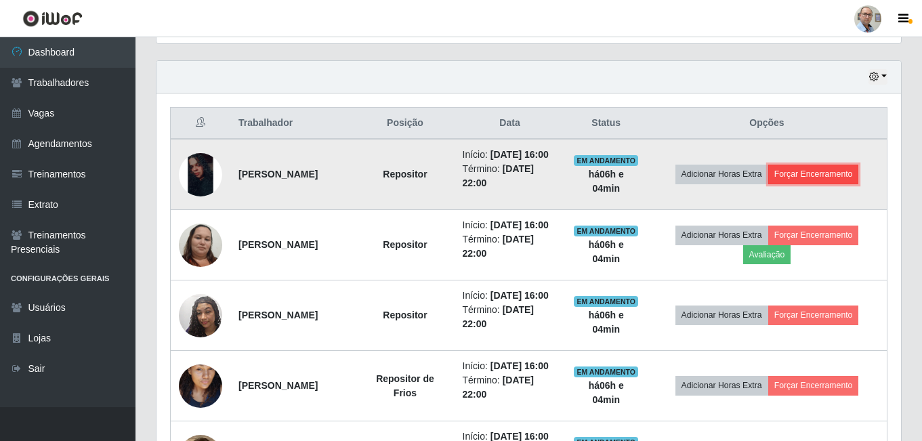
click at [830, 181] on button "Forçar Encerramento" at bounding box center [813, 174] width 91 height 19
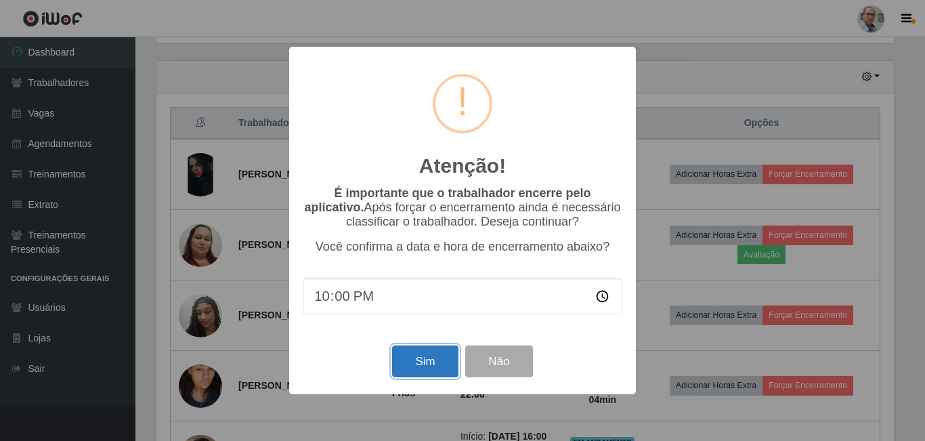
click at [410, 363] on button "Sim" at bounding box center [425, 361] width 66 height 32
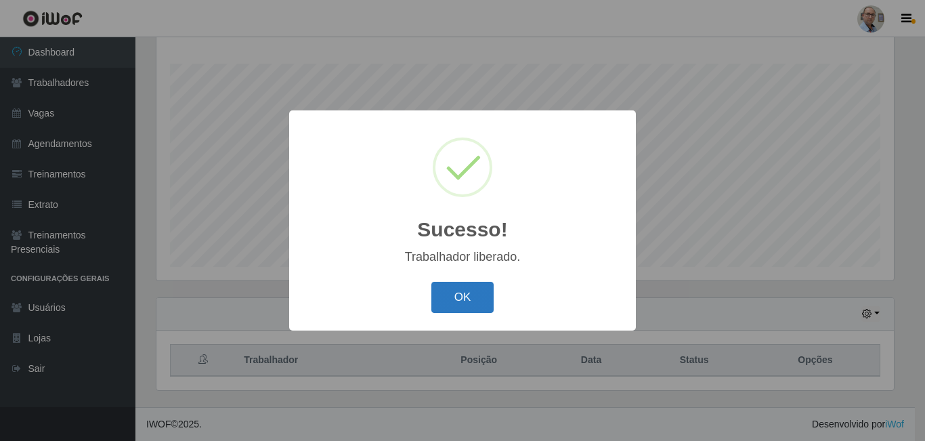
click at [455, 292] on button "OK" at bounding box center [462, 298] width 63 height 32
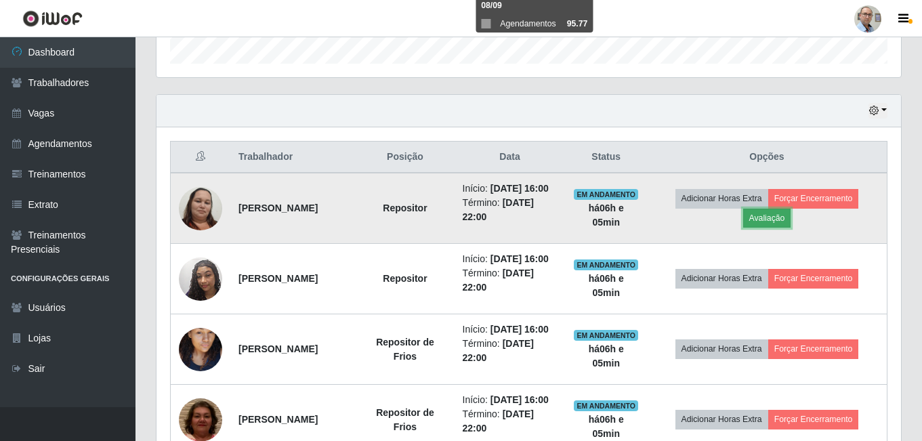
click at [783, 220] on button "Avaliação" at bounding box center [767, 218] width 48 height 19
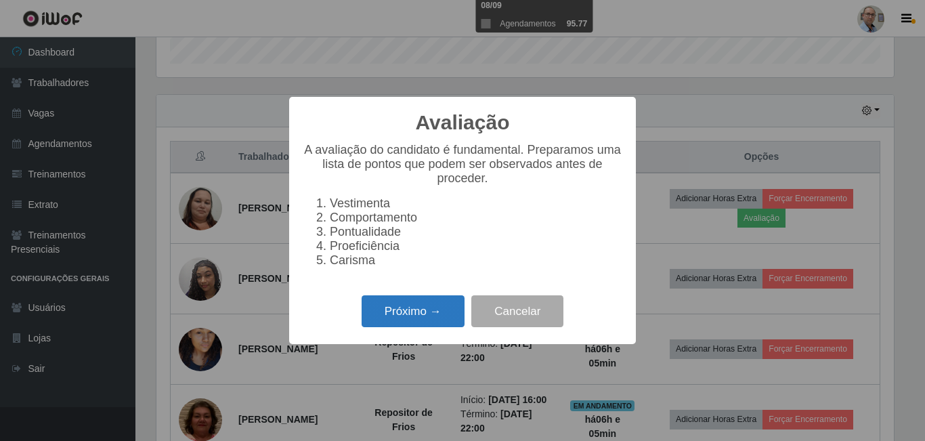
click at [411, 315] on button "Próximo →" at bounding box center [413, 311] width 103 height 32
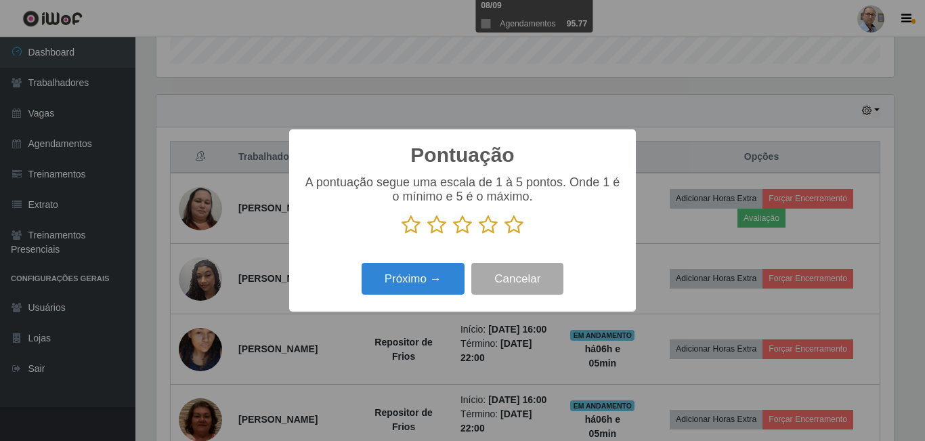
click at [516, 223] on icon at bounding box center [513, 225] width 19 height 20
click at [504, 235] on input "radio" at bounding box center [504, 235] width 0 height 0
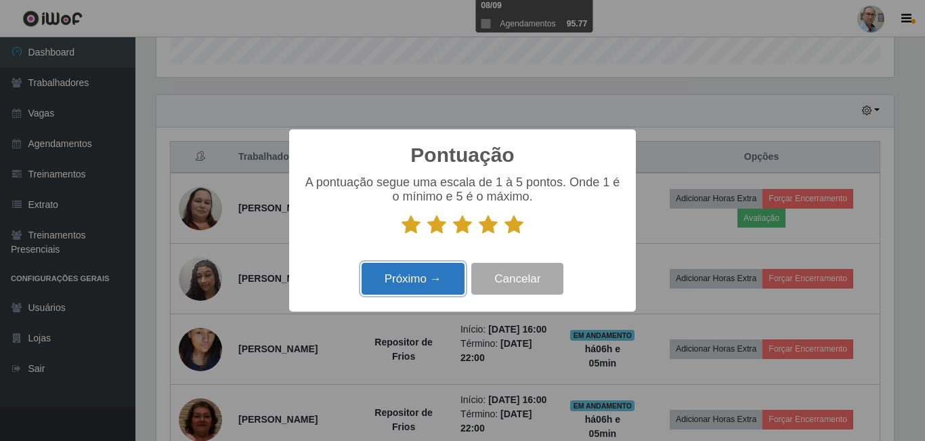
click at [414, 269] on button "Próximo →" at bounding box center [413, 279] width 103 height 32
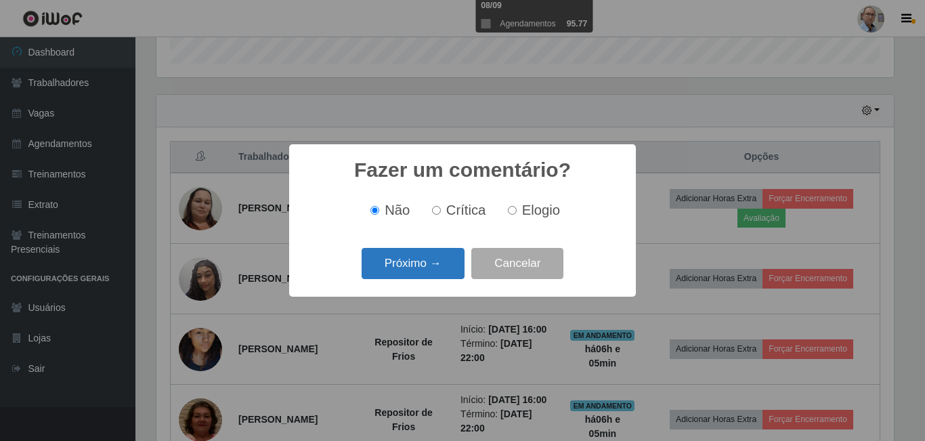
click at [407, 263] on button "Próximo →" at bounding box center [413, 264] width 103 height 32
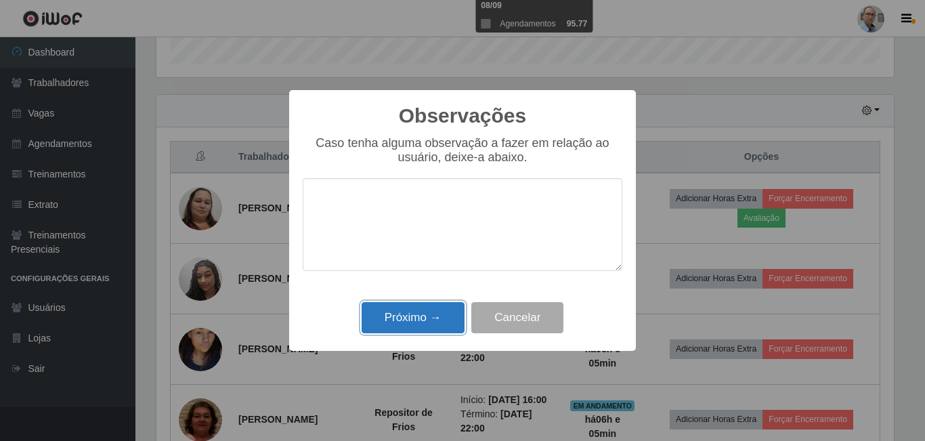
click at [383, 322] on button "Próximo →" at bounding box center [413, 318] width 103 height 32
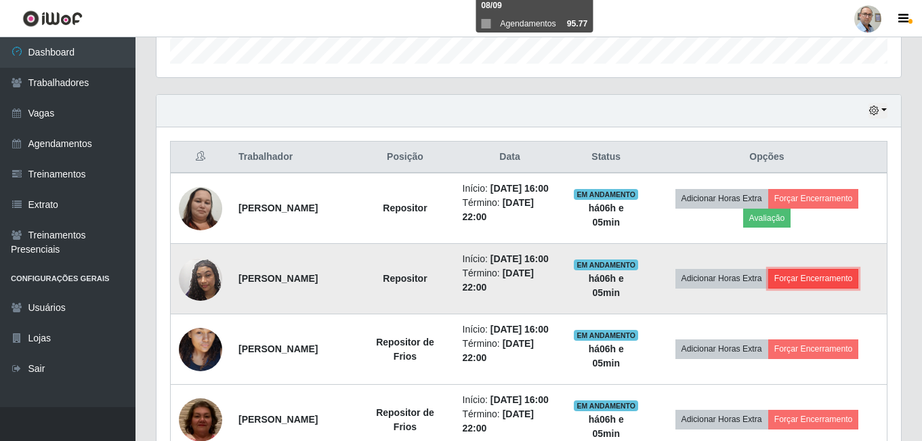
click at [836, 288] on button "Forçar Encerramento" at bounding box center [813, 278] width 91 height 19
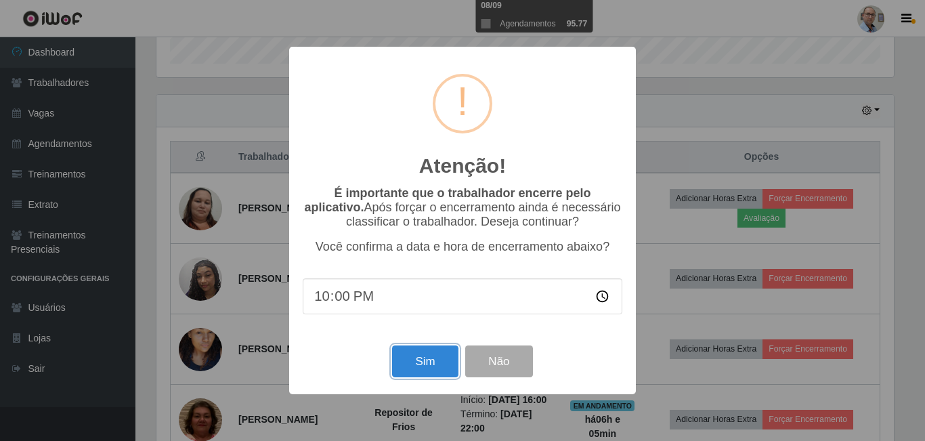
click at [408, 372] on button "Sim" at bounding box center [425, 361] width 66 height 32
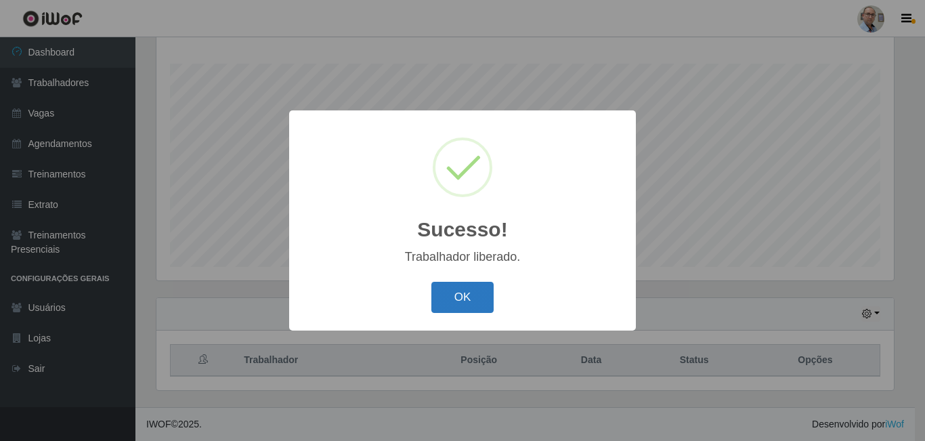
click at [462, 295] on button "OK" at bounding box center [462, 298] width 63 height 32
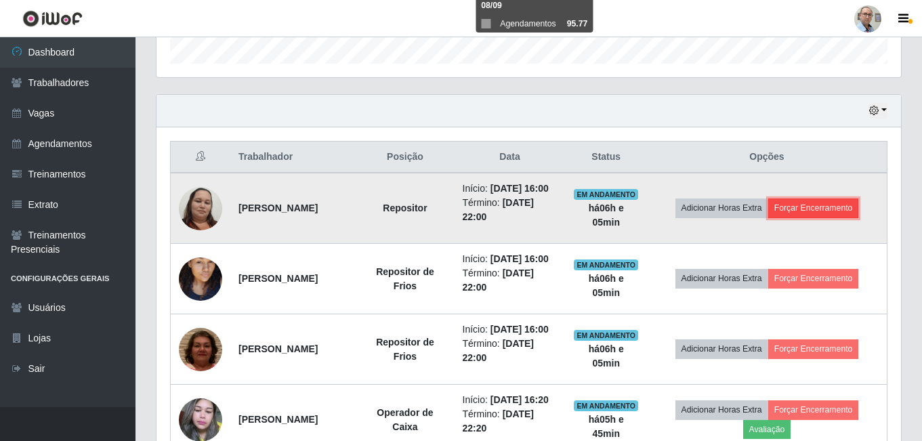
click at [823, 211] on button "Forçar Encerramento" at bounding box center [813, 207] width 91 height 19
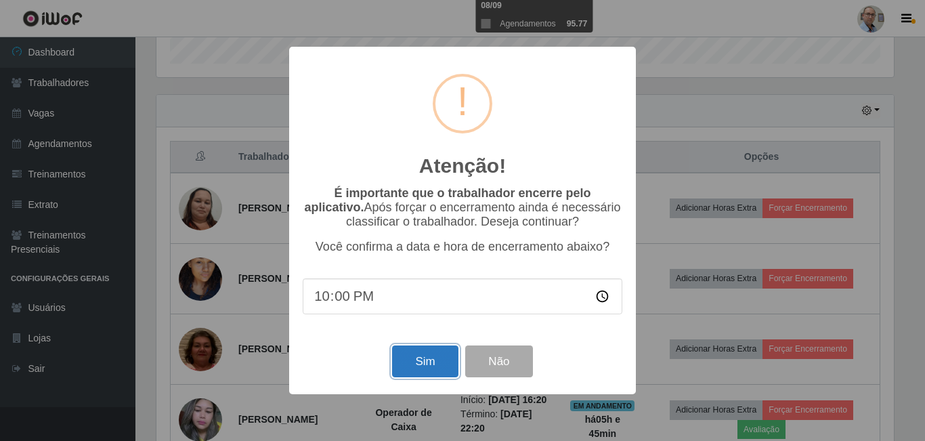
click at [413, 364] on button "Sim" at bounding box center [425, 361] width 66 height 32
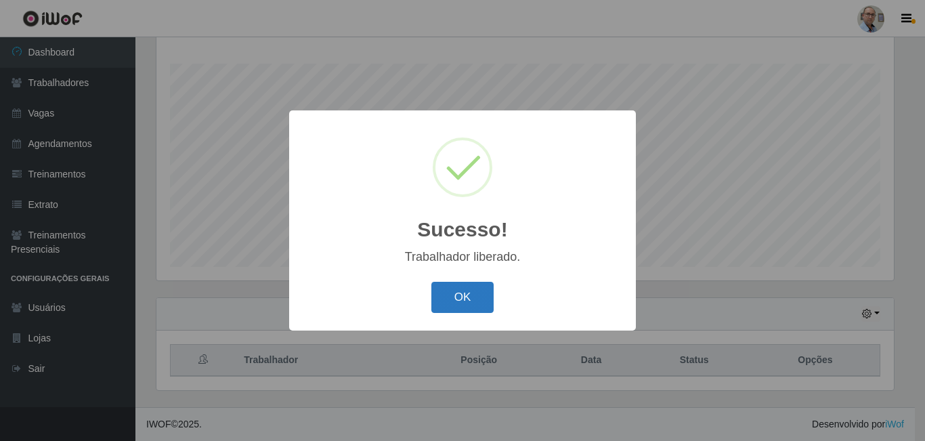
click at [465, 299] on button "OK" at bounding box center [462, 298] width 63 height 32
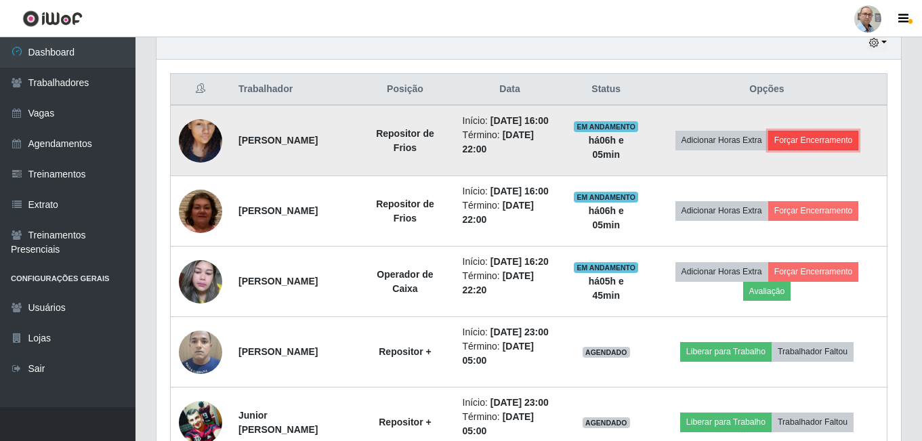
click at [827, 143] on button "Forçar Encerramento" at bounding box center [813, 140] width 91 height 19
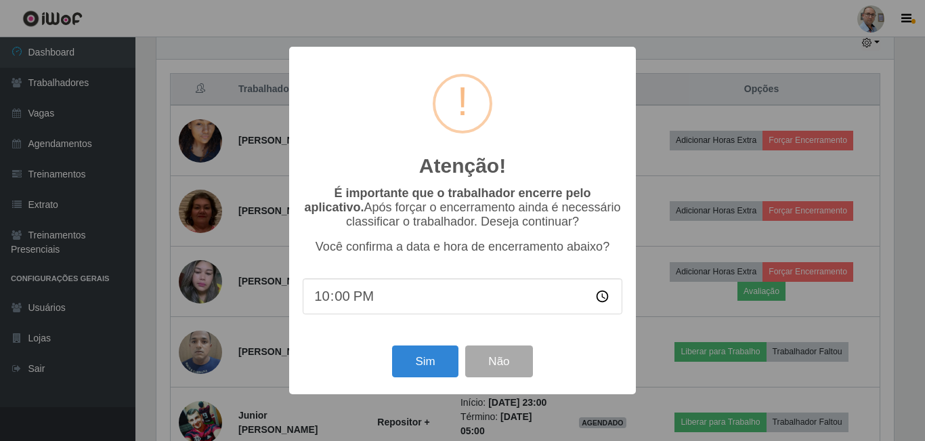
click at [414, 347] on div "Sim Não" at bounding box center [463, 361] width 320 height 39
click at [406, 357] on button "Sim" at bounding box center [425, 361] width 66 height 32
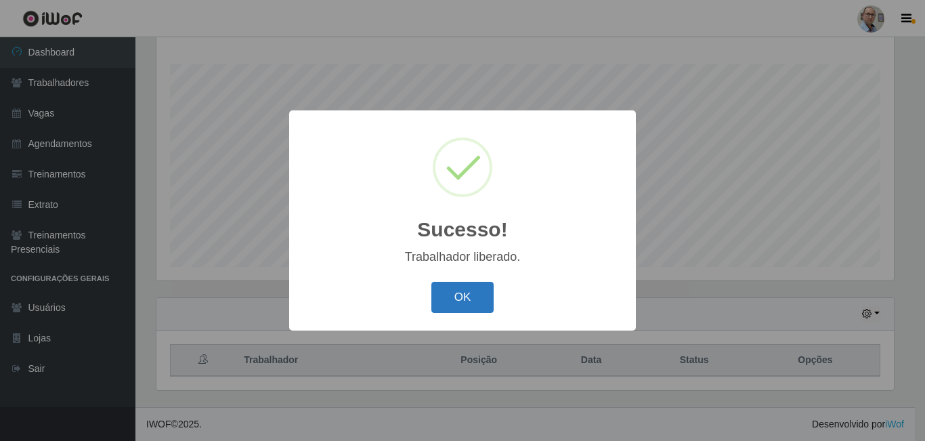
click at [452, 295] on button "OK" at bounding box center [462, 298] width 63 height 32
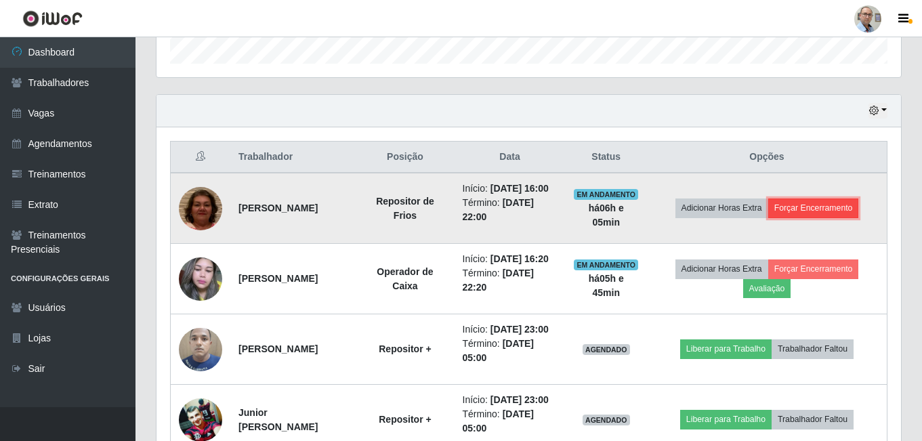
click at [832, 213] on button "Forçar Encerramento" at bounding box center [813, 207] width 91 height 19
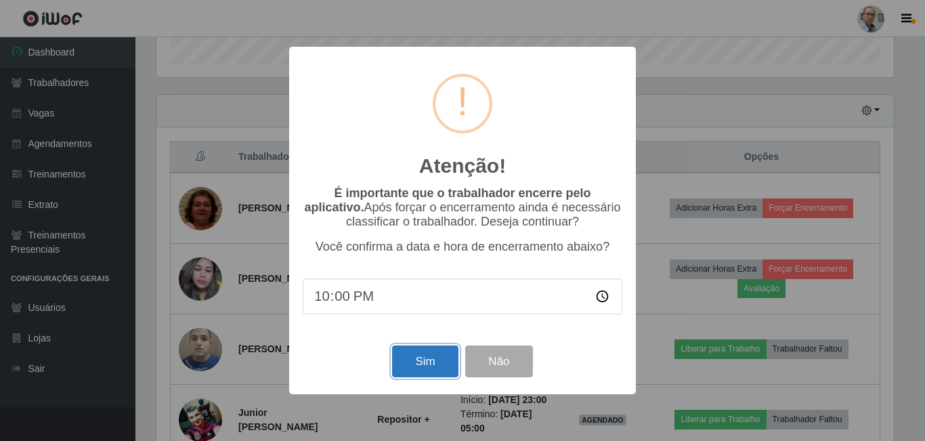
click at [421, 358] on button "Sim" at bounding box center [425, 361] width 66 height 32
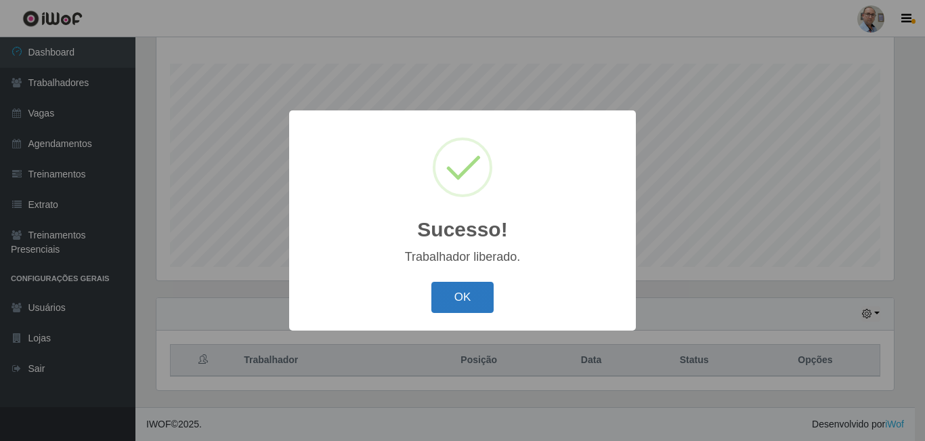
click at [451, 299] on button "OK" at bounding box center [462, 298] width 63 height 32
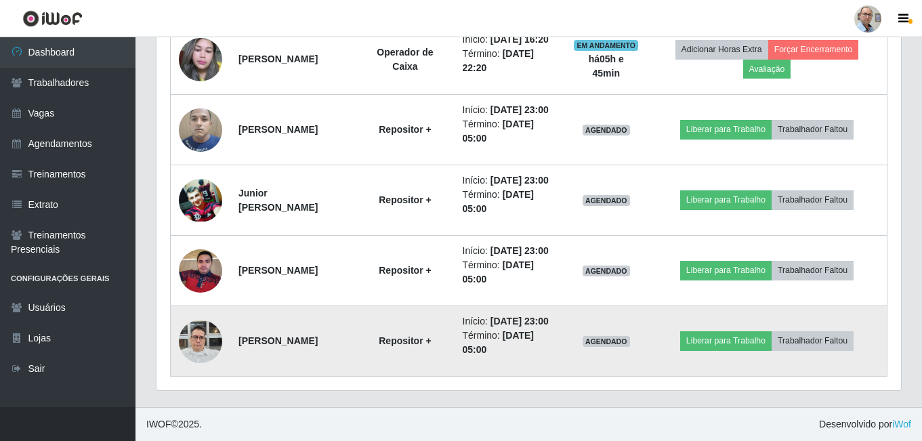
click at [196, 332] on img at bounding box center [200, 341] width 43 height 58
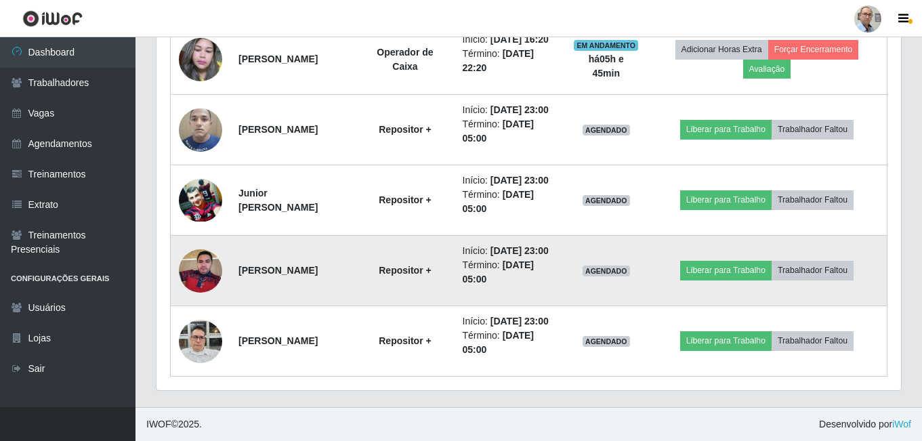
click at [194, 256] on img at bounding box center [200, 271] width 43 height 58
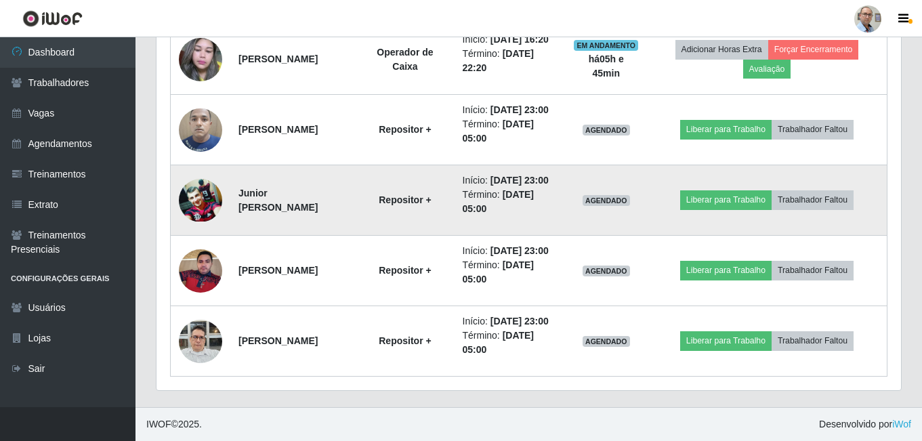
click at [196, 179] on img at bounding box center [200, 200] width 43 height 43
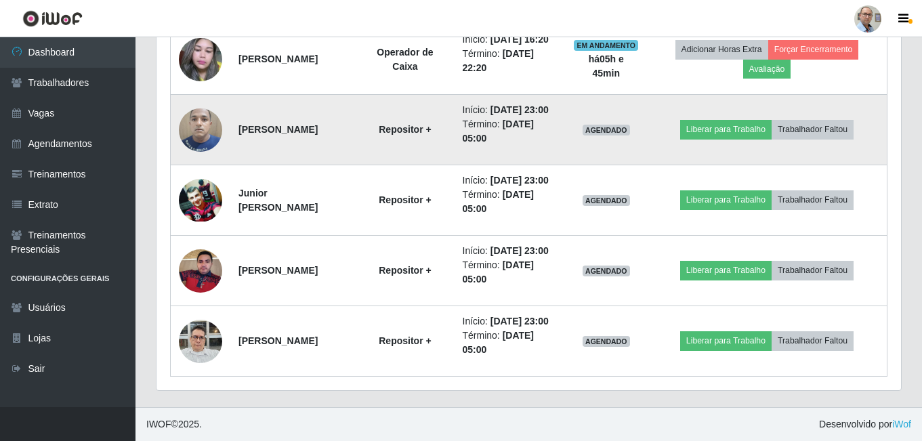
click at [197, 101] on img at bounding box center [200, 130] width 43 height 58
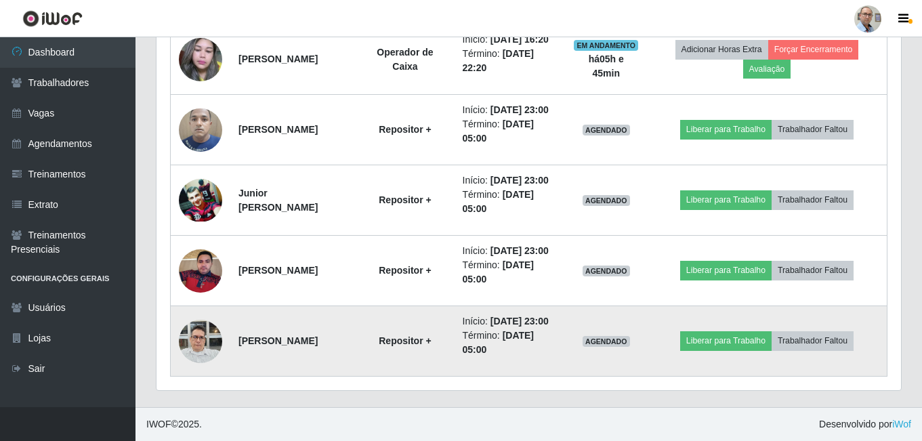
click at [199, 326] on img at bounding box center [200, 341] width 43 height 58
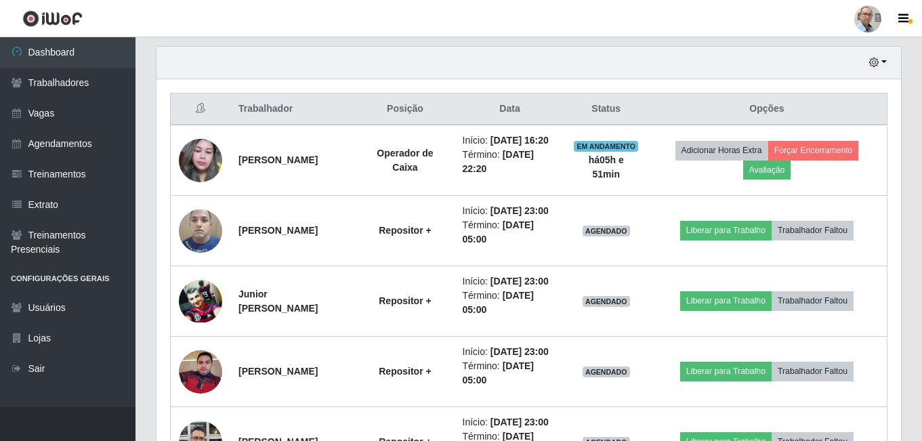
scroll to position [641, 0]
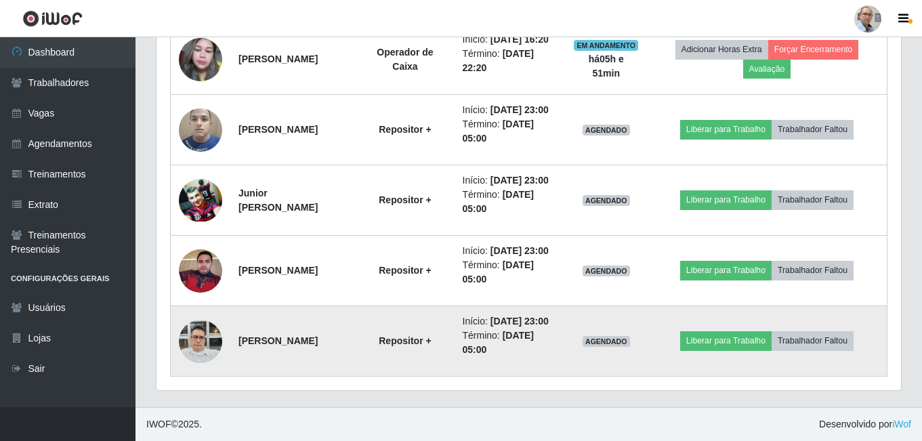
click at [202, 333] on img at bounding box center [200, 341] width 43 height 58
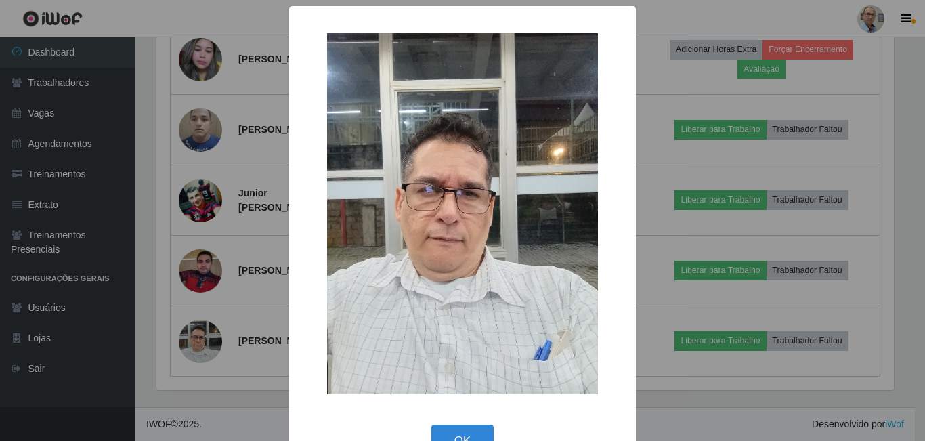
click at [211, 395] on div "× OK Cancel" at bounding box center [462, 220] width 925 height 441
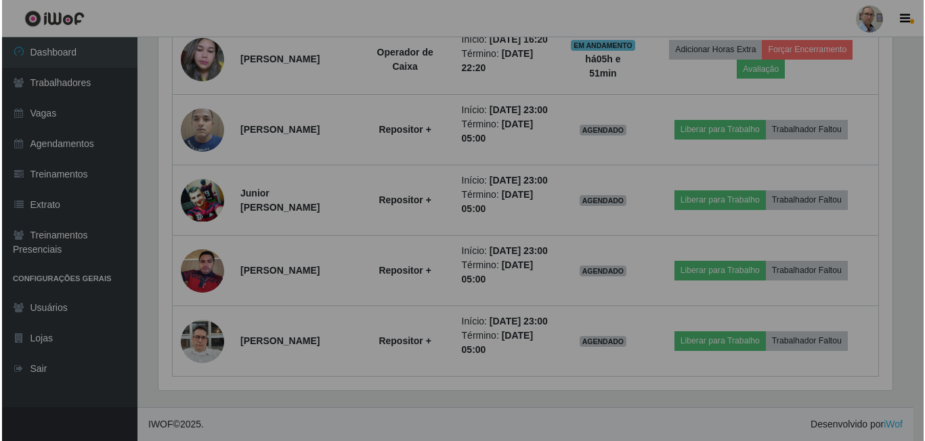
scroll to position [281, 744]
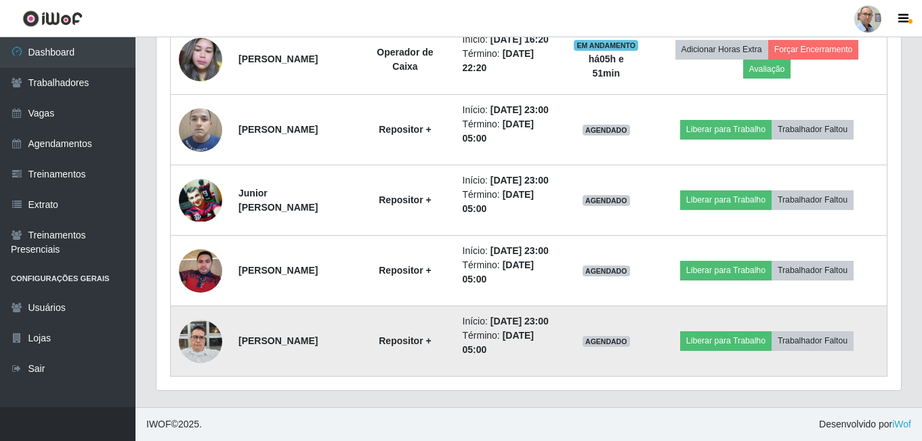
click at [201, 330] on img at bounding box center [200, 341] width 43 height 58
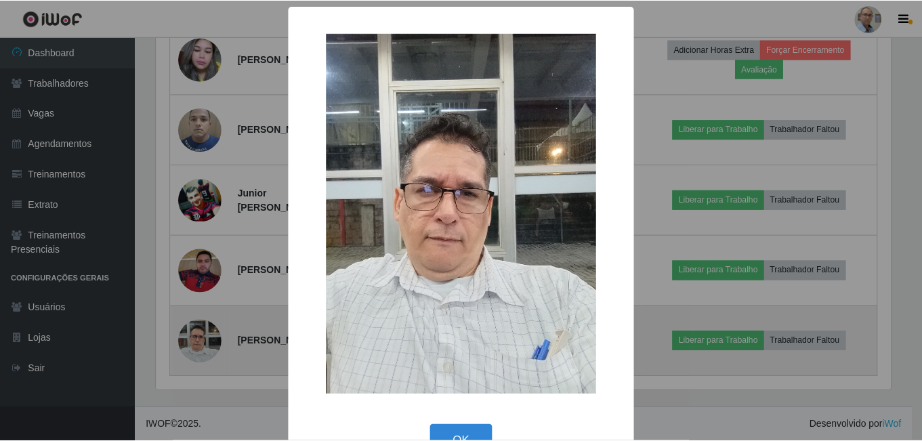
scroll to position [281, 737]
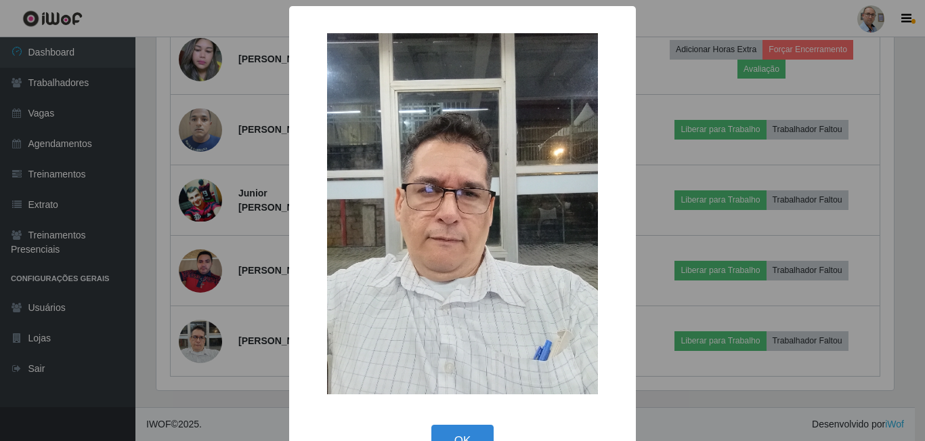
click at [664, 426] on div "× OK Cancel" at bounding box center [462, 220] width 925 height 441
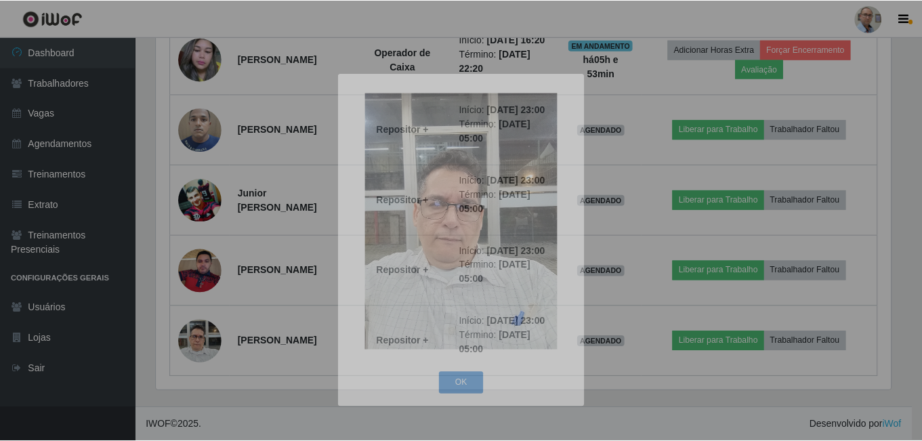
scroll to position [281, 744]
